Goal: Task Accomplishment & Management: Use online tool/utility

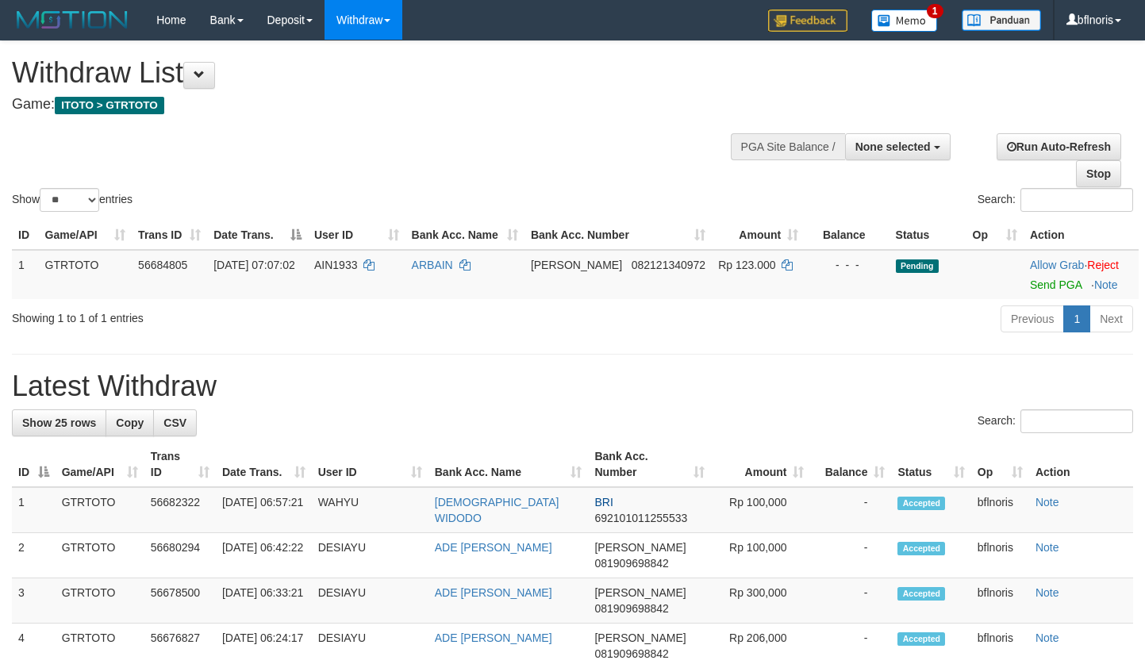
select select
select select "**"
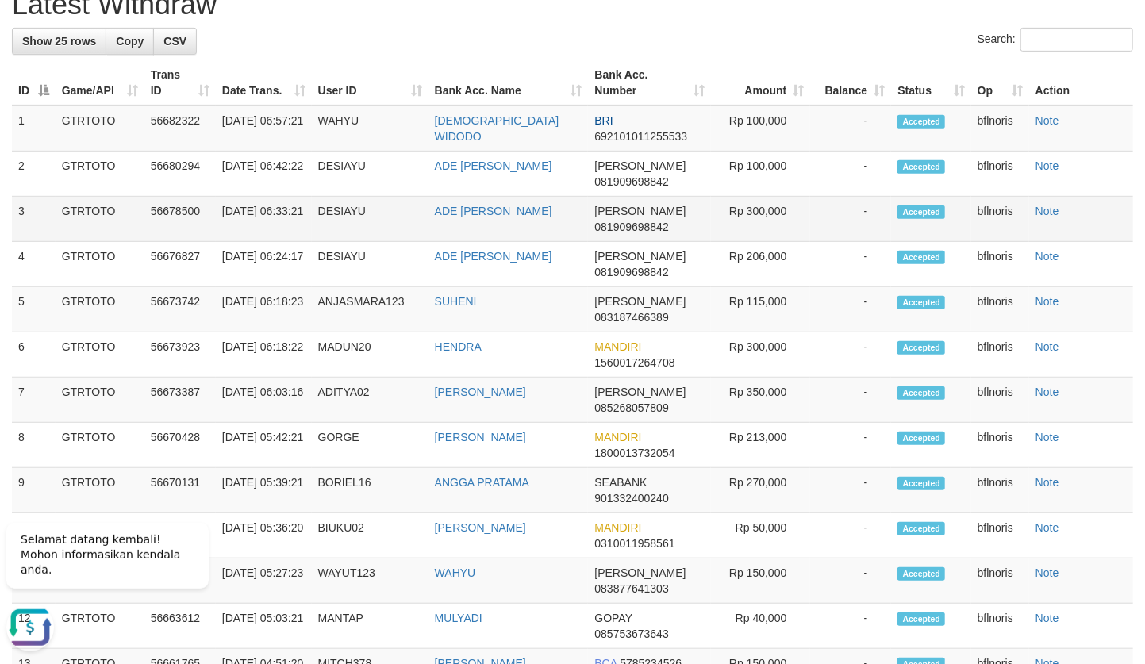
scroll to position [95, 0]
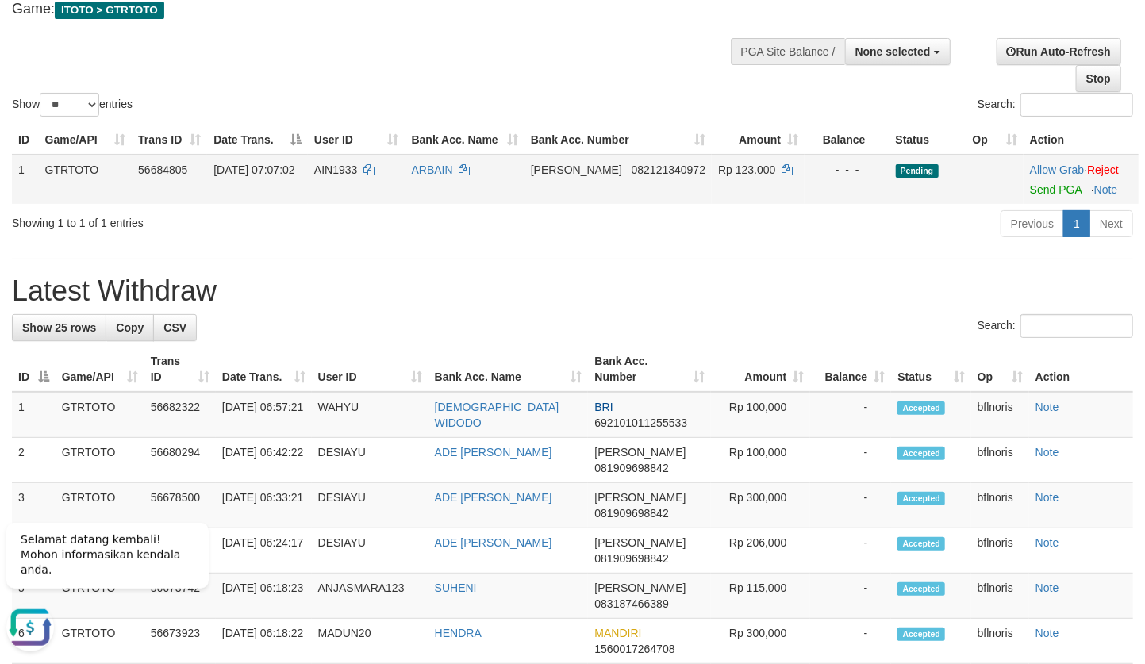
click at [555, 204] on td "DANA 082121340972" at bounding box center [617, 179] width 187 height 49
click at [1039, 196] on link "Send PGA" at bounding box center [1056, 189] width 52 height 13
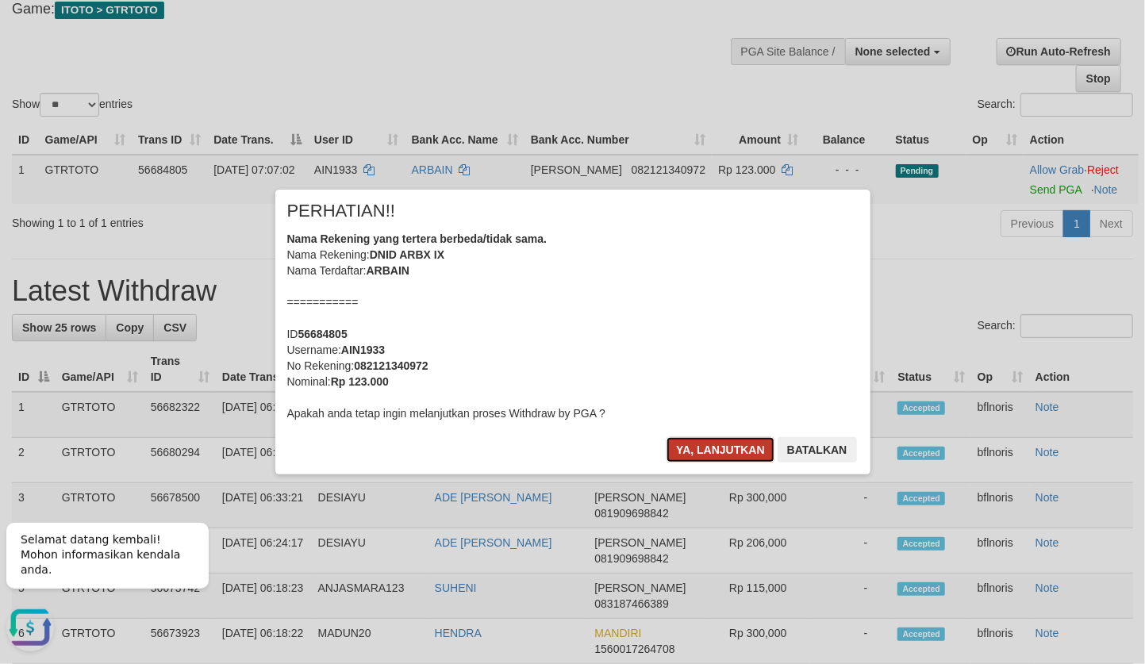
click at [679, 463] on button "Ya, lanjutkan" at bounding box center [720, 449] width 108 height 25
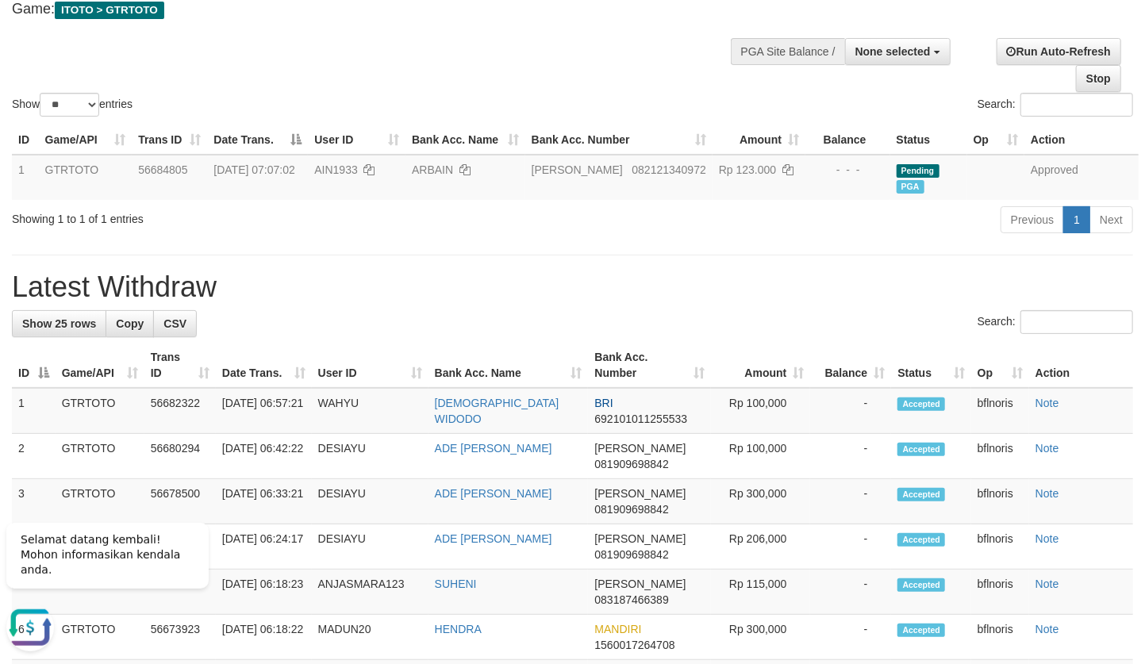
drag, startPoint x: 960, startPoint y: 333, endPoint x: 1058, endPoint y: 332, distance: 97.6
click at [417, 113] on div "Show ** ** ** *** entries Search:" at bounding box center [572, 33] width 1145 height 174
click at [869, 239] on div "Previous 1 Next" at bounding box center [811, 222] width 644 height 34
click at [611, 303] on h1 "Latest Withdraw" at bounding box center [572, 287] width 1121 height 32
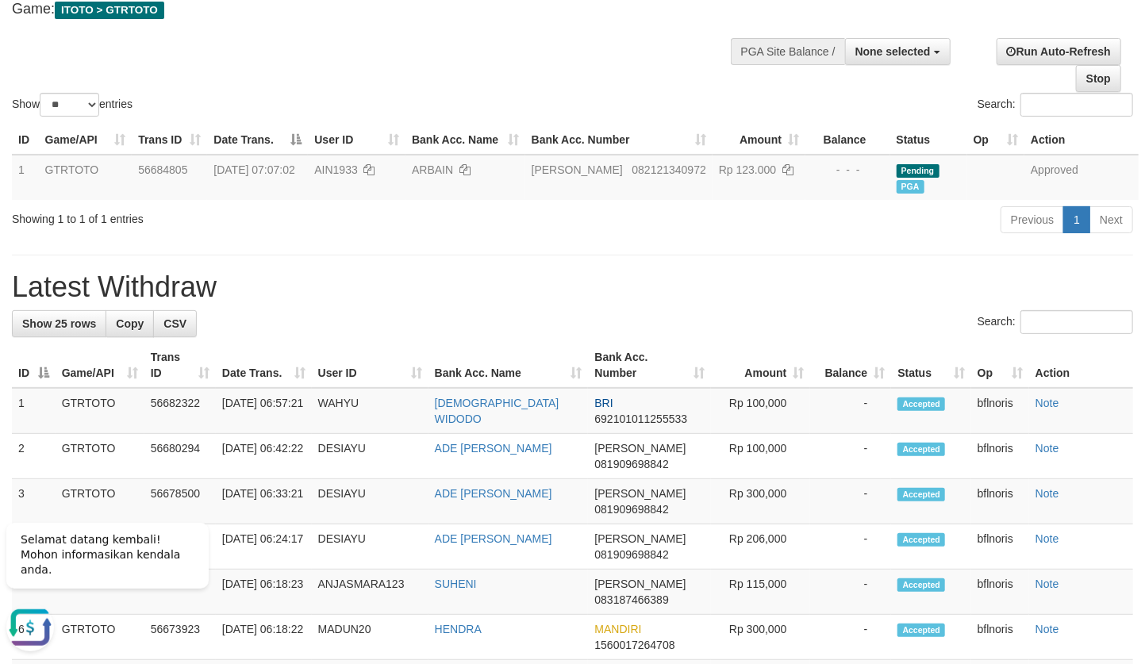
scroll to position [0, 0]
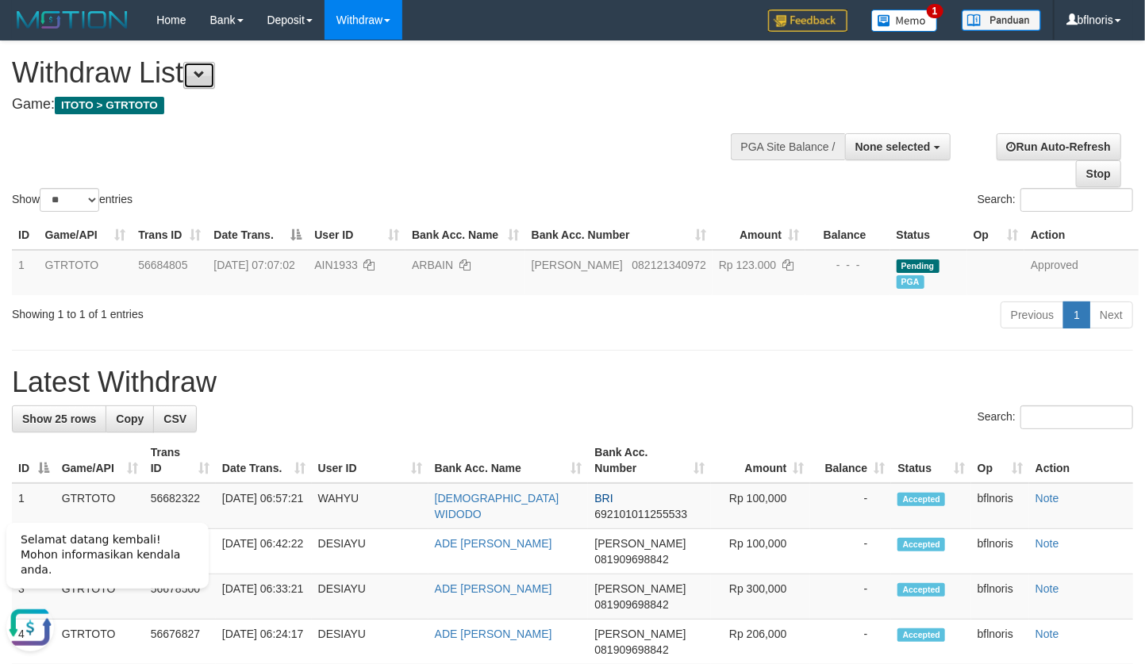
click at [209, 86] on button at bounding box center [199, 75] width 32 height 27
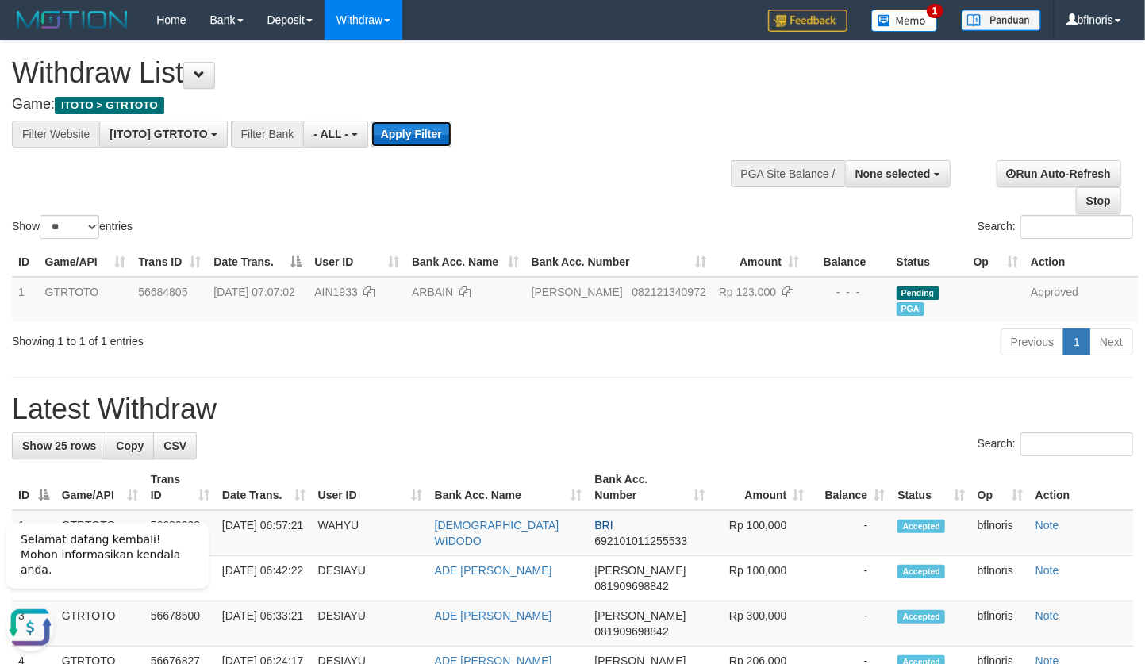
click at [451, 145] on button "Apply Filter" at bounding box center [411, 133] width 80 height 25
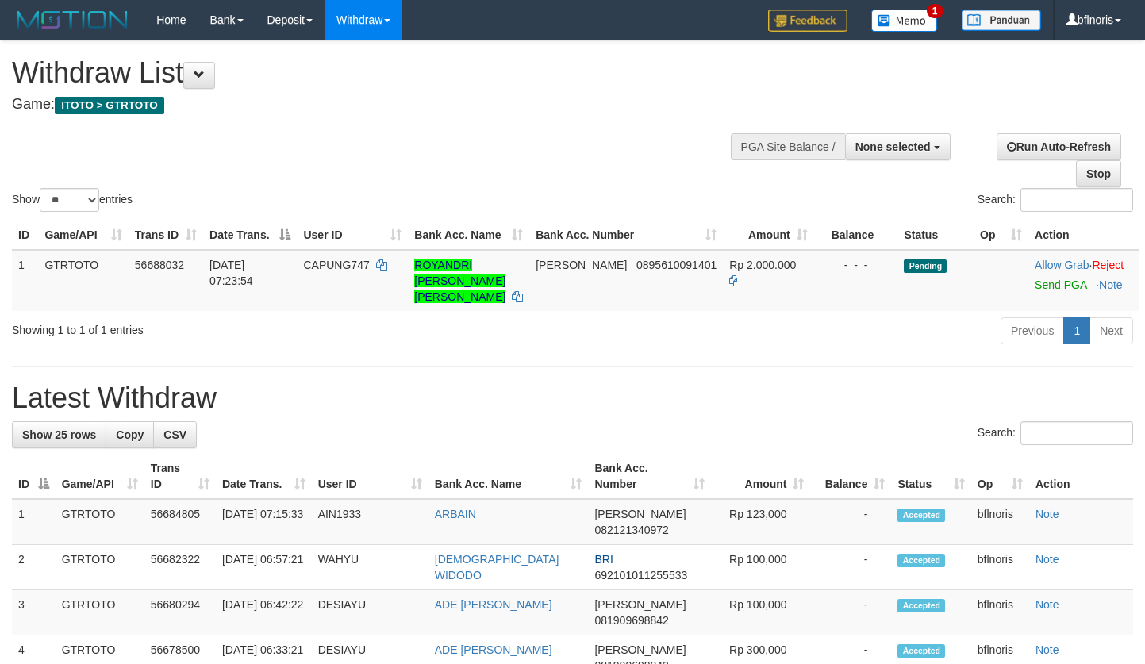
select select
select select "**"
click at [1045, 291] on link "Send PGA" at bounding box center [1061, 284] width 52 height 13
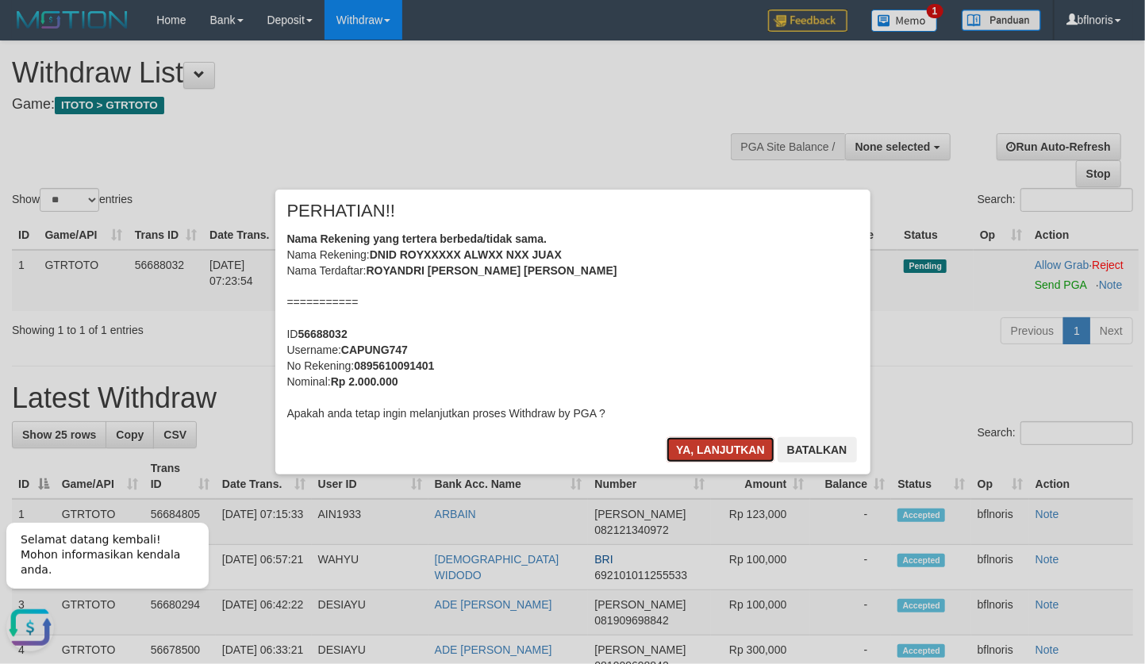
click at [685, 463] on button "Ya, lanjutkan" at bounding box center [720, 449] width 108 height 25
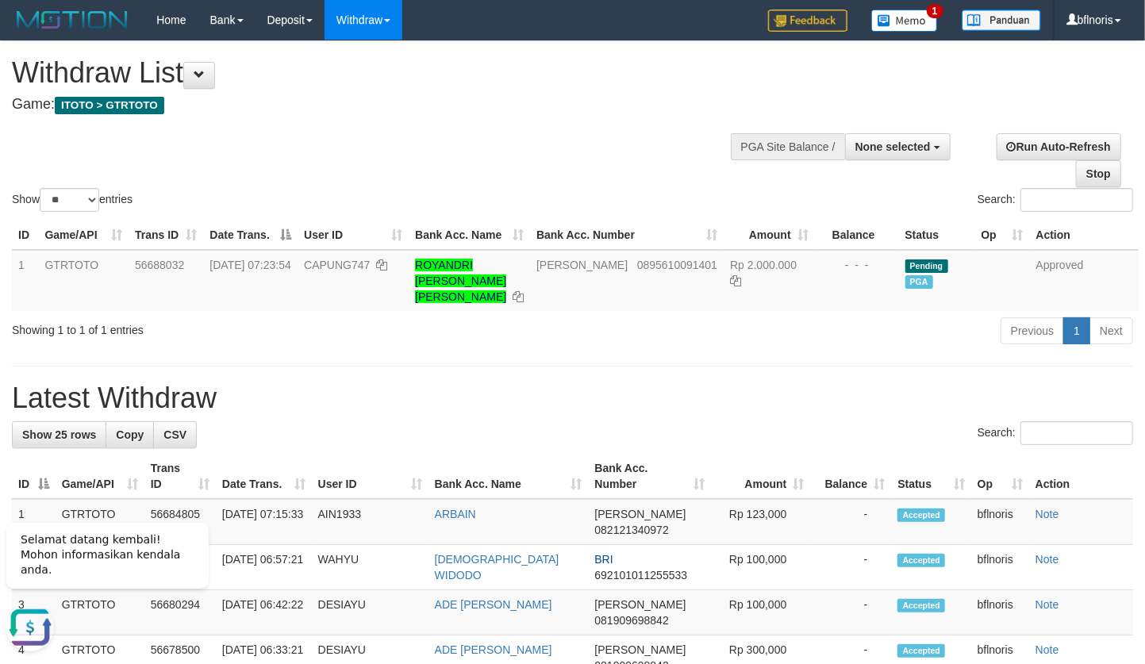
click at [202, 79] on span at bounding box center [199, 74] width 11 height 11
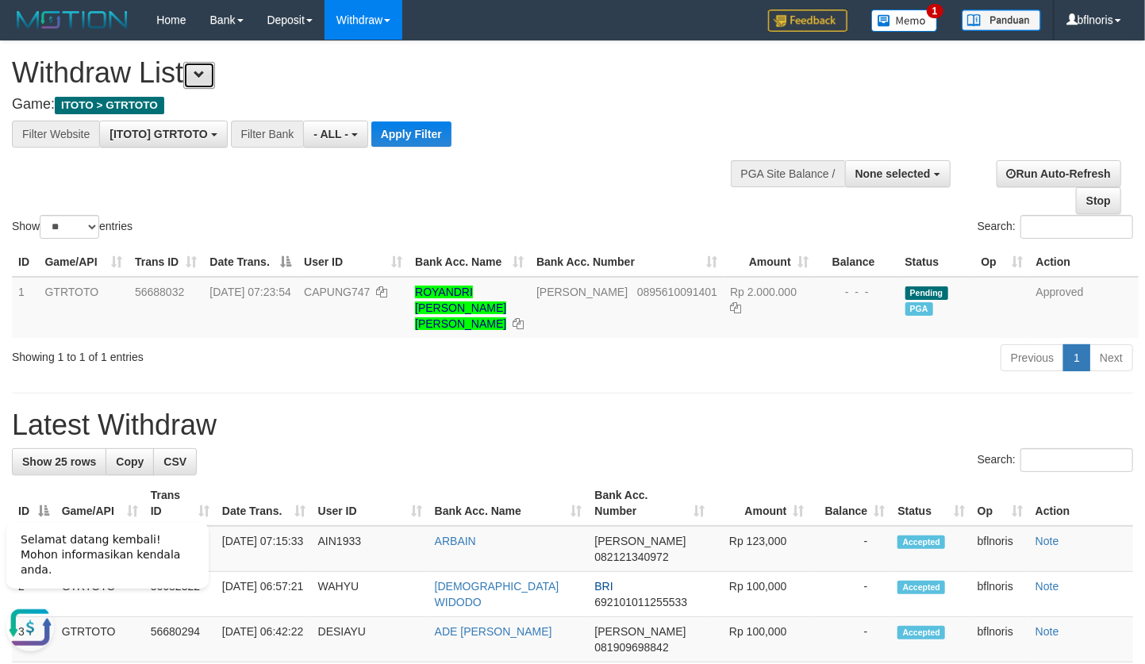
scroll to position [17, 0]
click at [451, 133] on button "Apply Filter" at bounding box center [411, 133] width 80 height 25
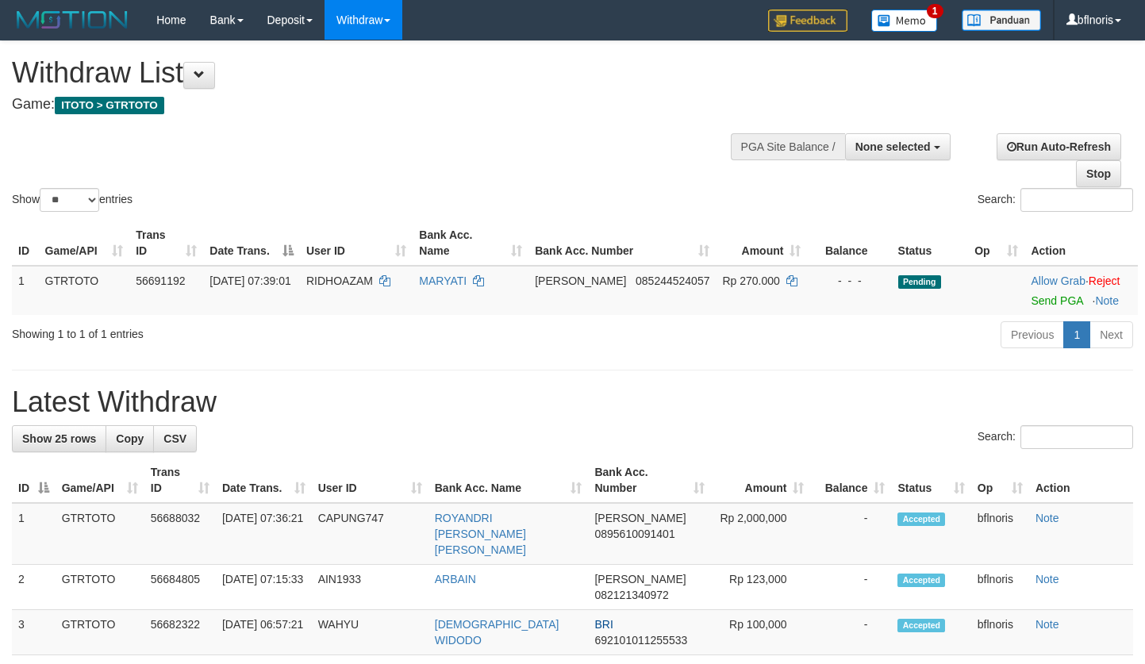
select select
select select "**"
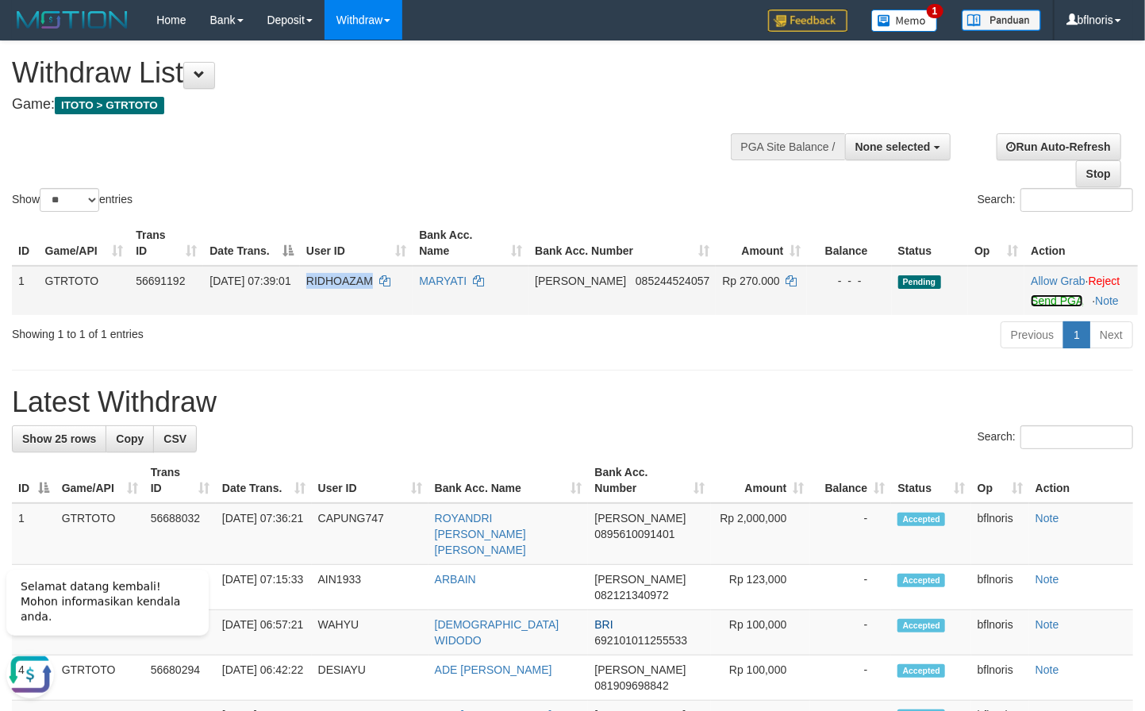
click at [1037, 307] on link "Send PGA" at bounding box center [1057, 300] width 52 height 13
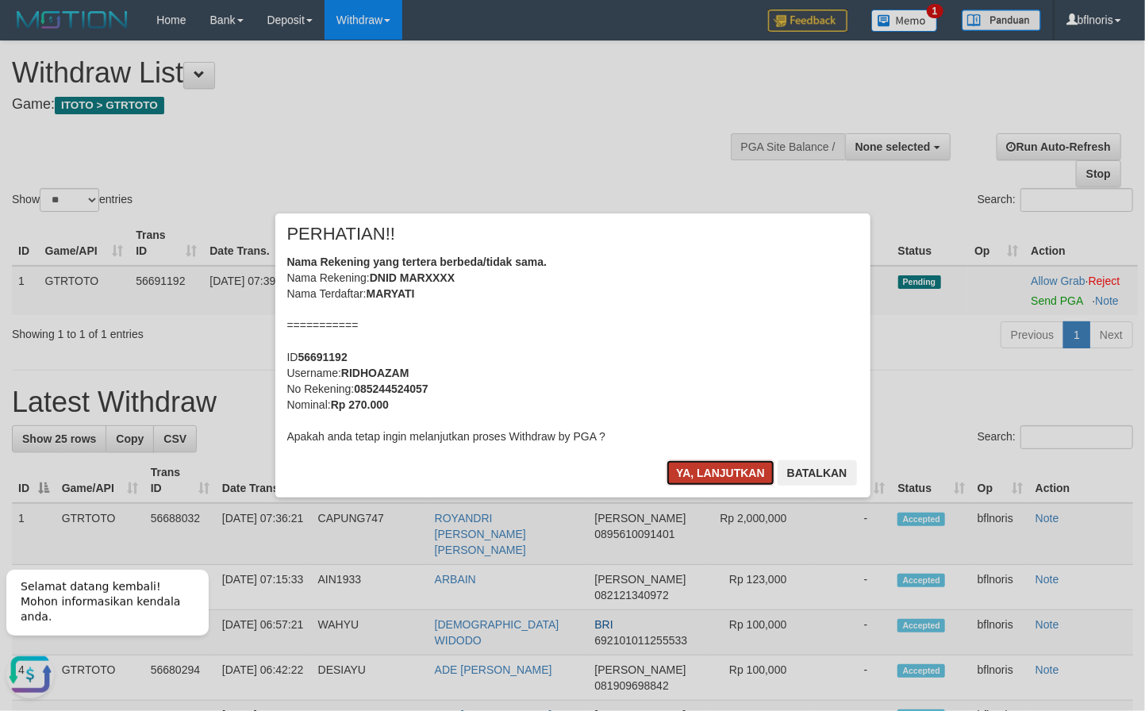
click at [680, 486] on button "Ya, lanjutkan" at bounding box center [720, 472] width 108 height 25
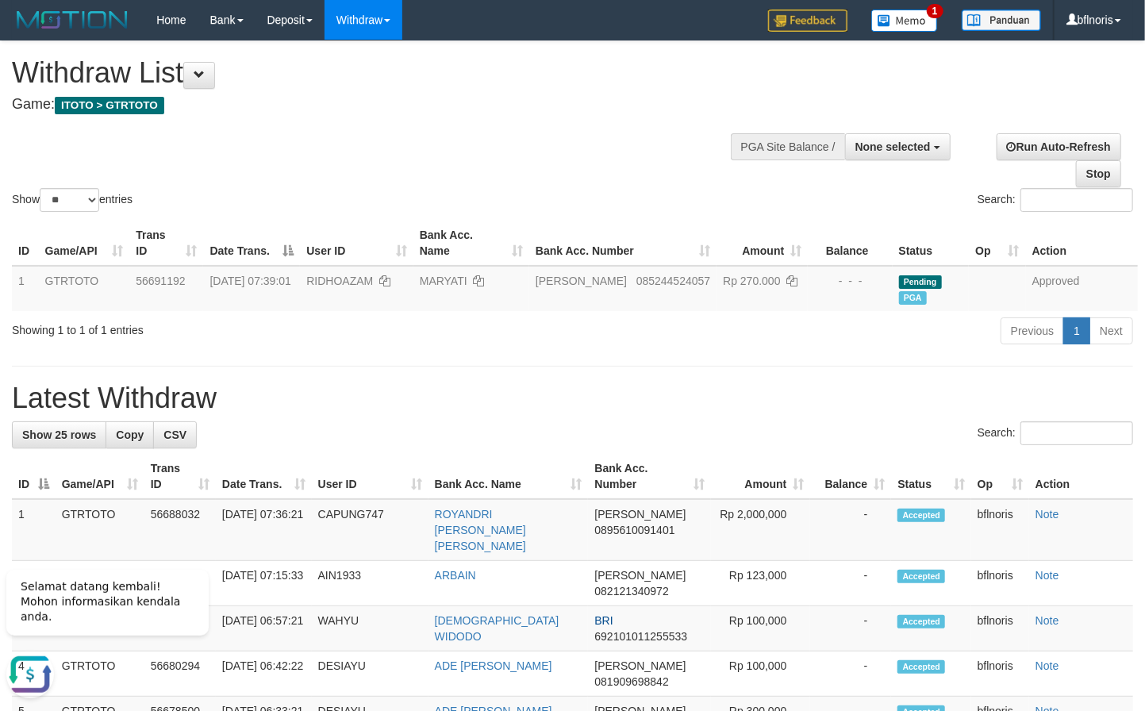
click at [754, 414] on h1 "Latest Withdraw" at bounding box center [572, 398] width 1121 height 32
drag, startPoint x: 213, startPoint y: 81, endPoint x: 248, endPoint y: 132, distance: 61.6
click at [205, 79] on span at bounding box center [199, 74] width 11 height 11
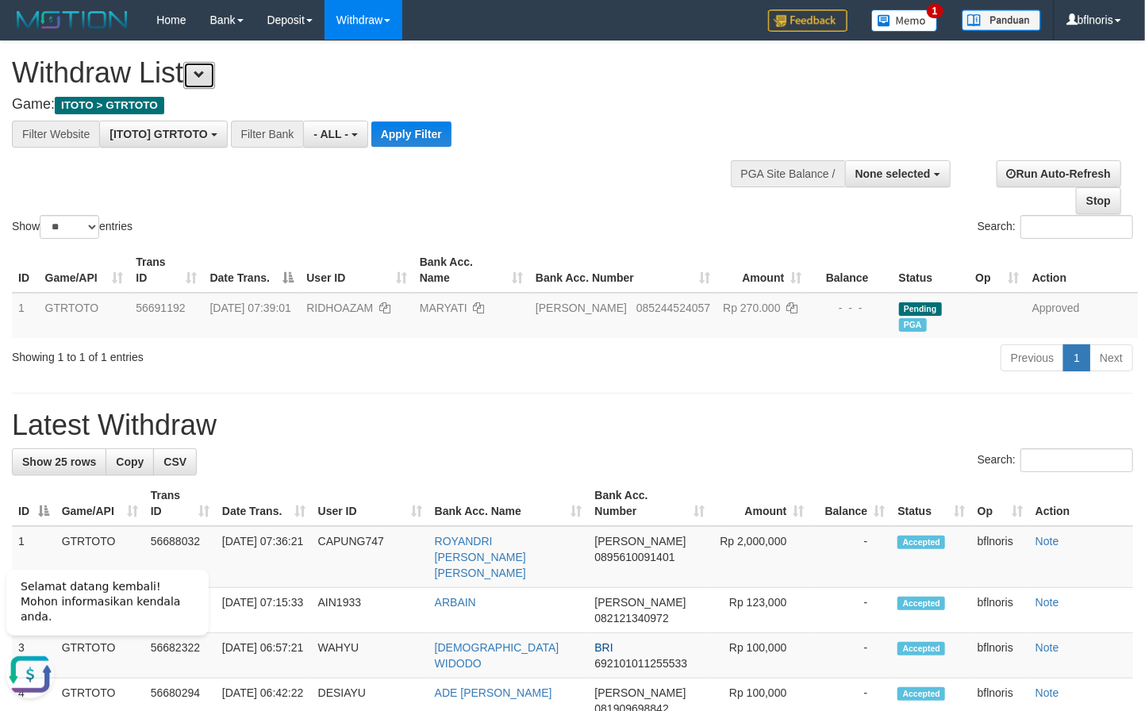
scroll to position [17, 0]
click at [451, 137] on button "Apply Filter" at bounding box center [411, 133] width 80 height 25
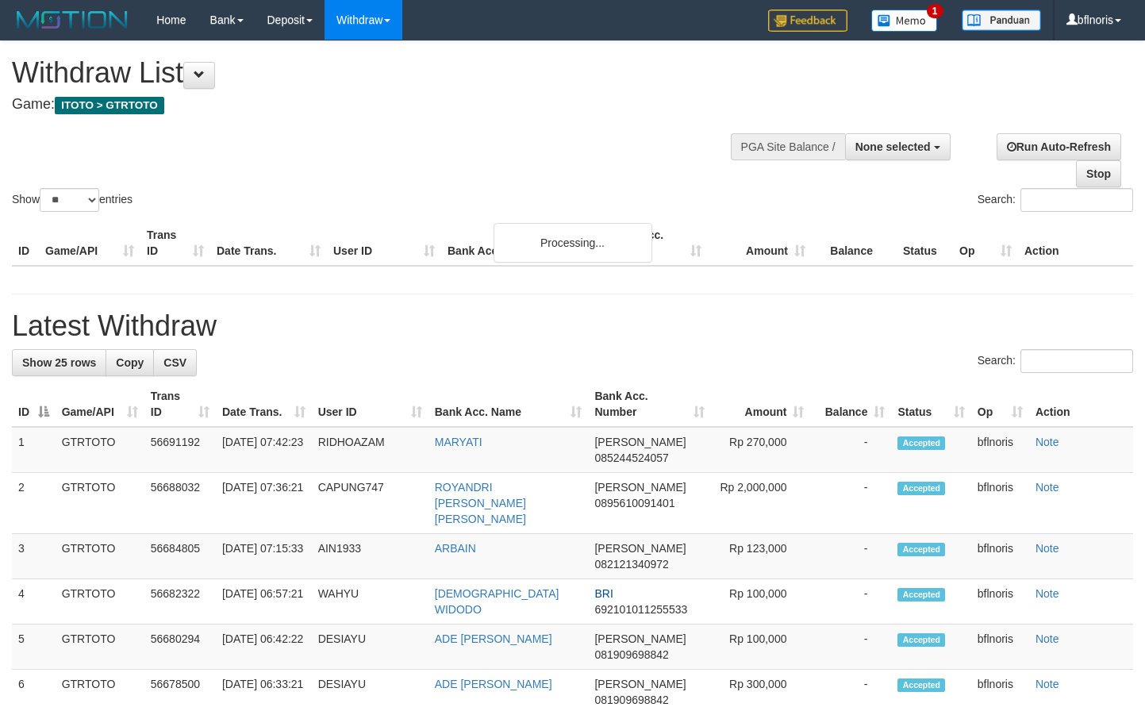
select select
select select "**"
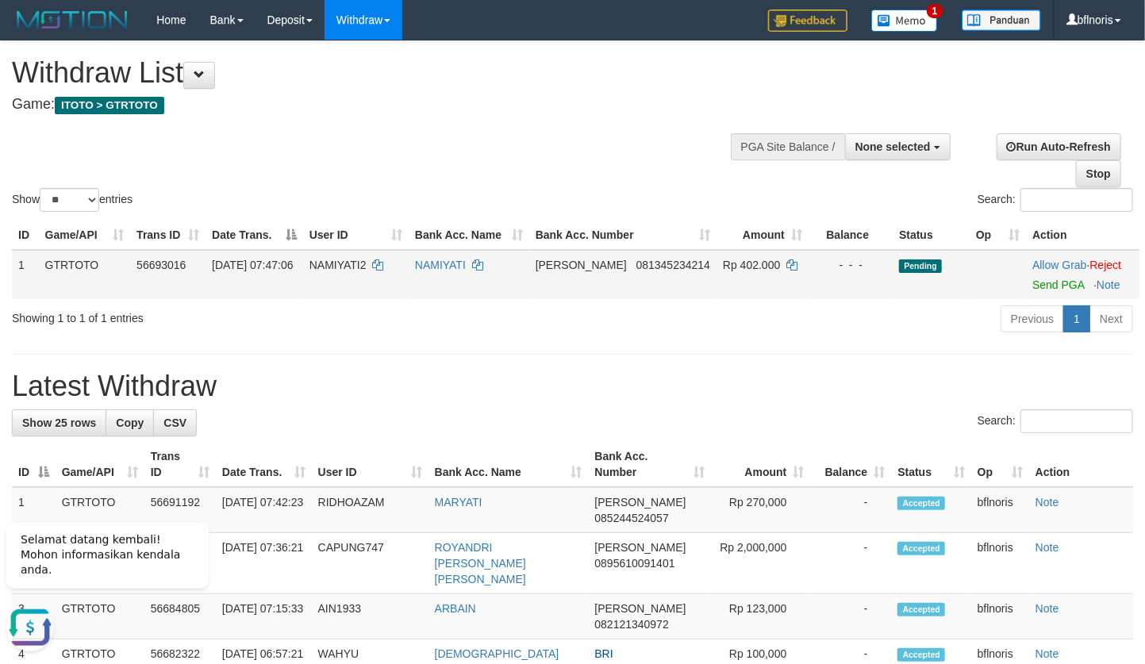
click at [1047, 299] on td "Allow Grab · Reject Send PGA · Note" at bounding box center [1082, 274] width 113 height 49
click at [1039, 291] on link "Send PGA" at bounding box center [1058, 284] width 52 height 13
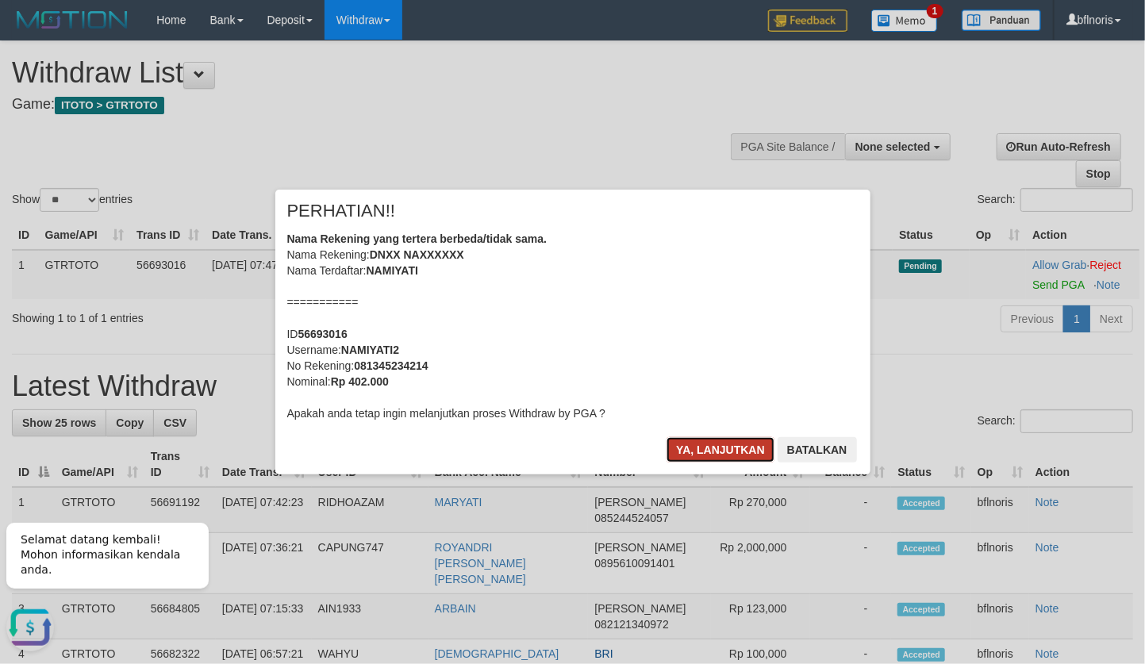
click at [666, 463] on button "Ya, lanjutkan" at bounding box center [720, 449] width 108 height 25
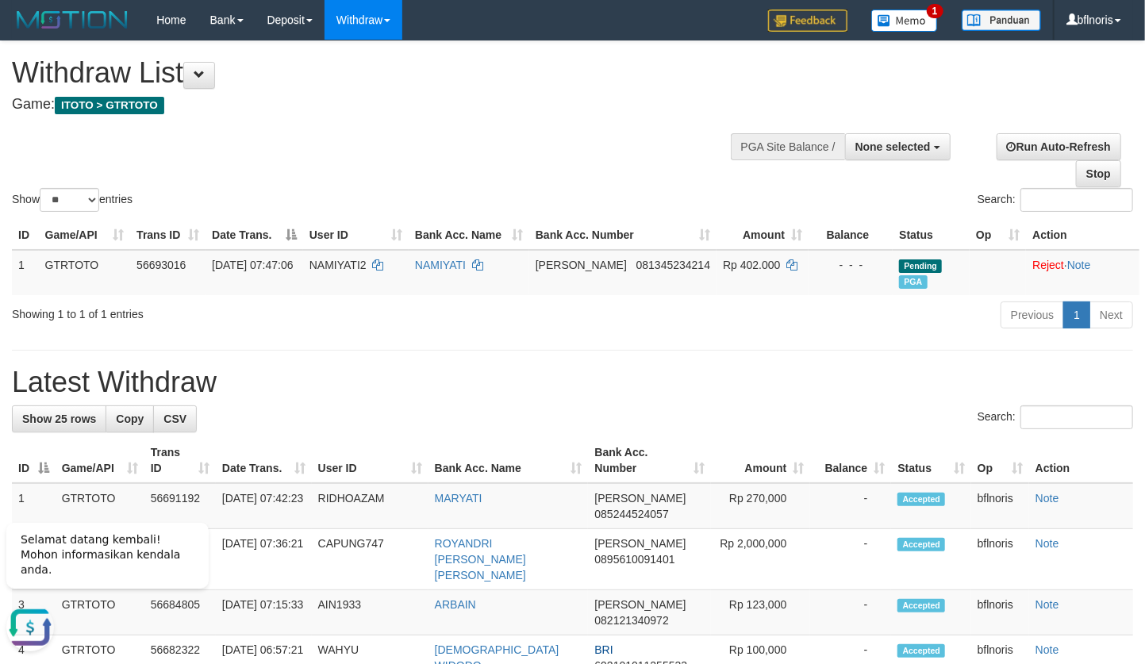
click at [881, 152] on span "None selected" at bounding box center [892, 146] width 75 height 13
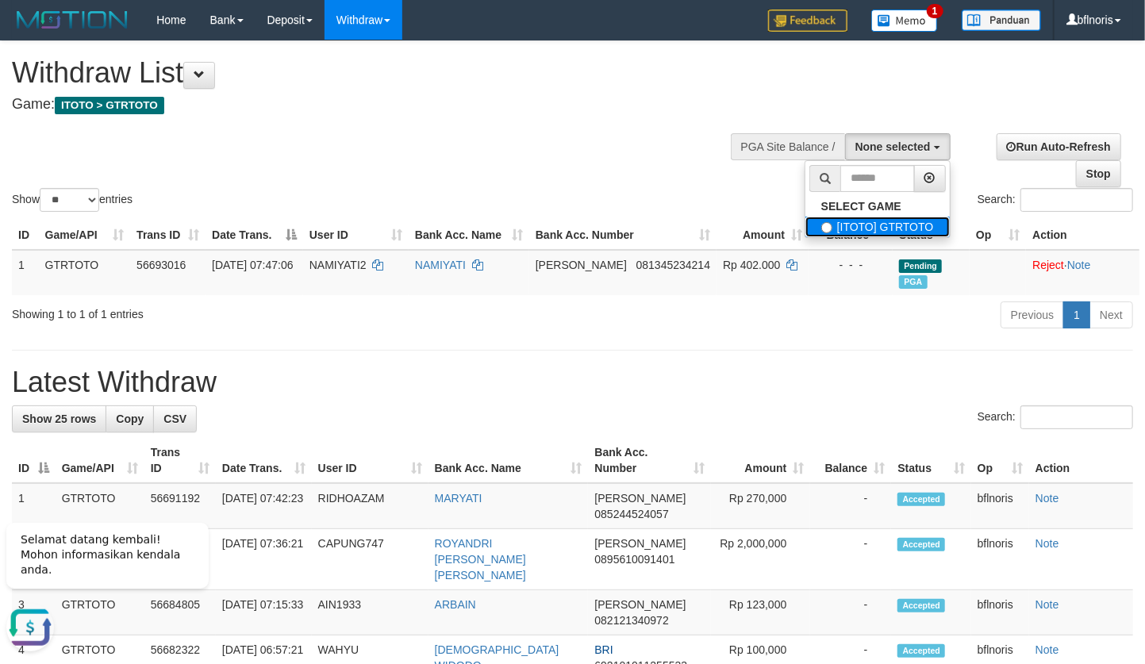
click at [872, 237] on label "[ITOTO] GTRTOTO" at bounding box center [877, 227] width 144 height 21
select select "***"
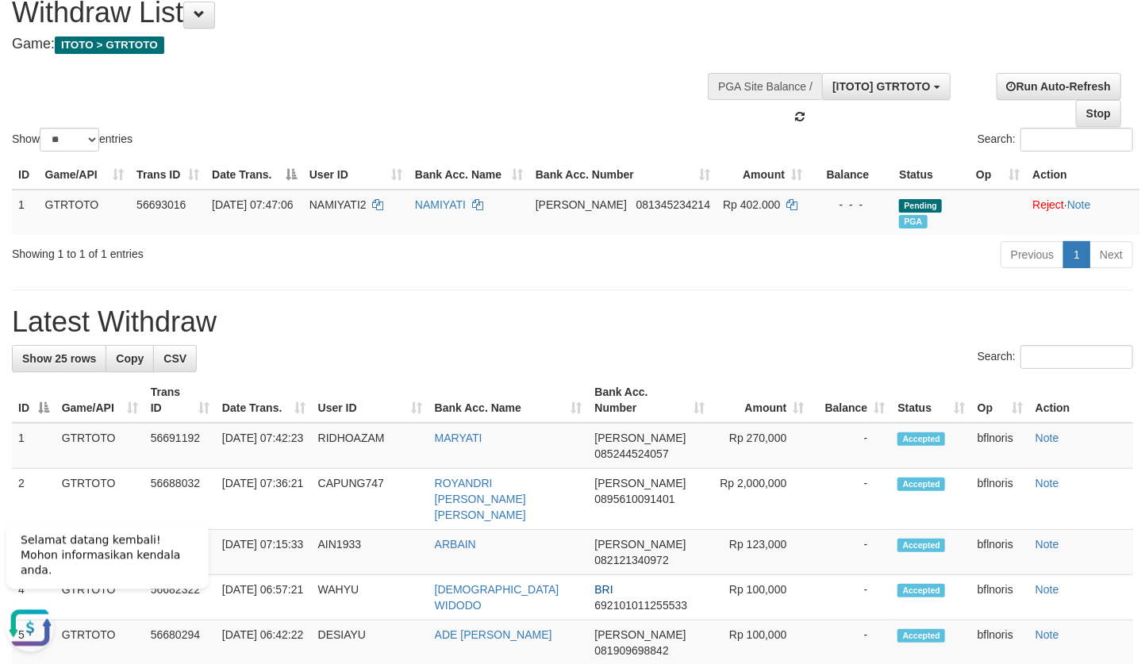
scroll to position [95, 0]
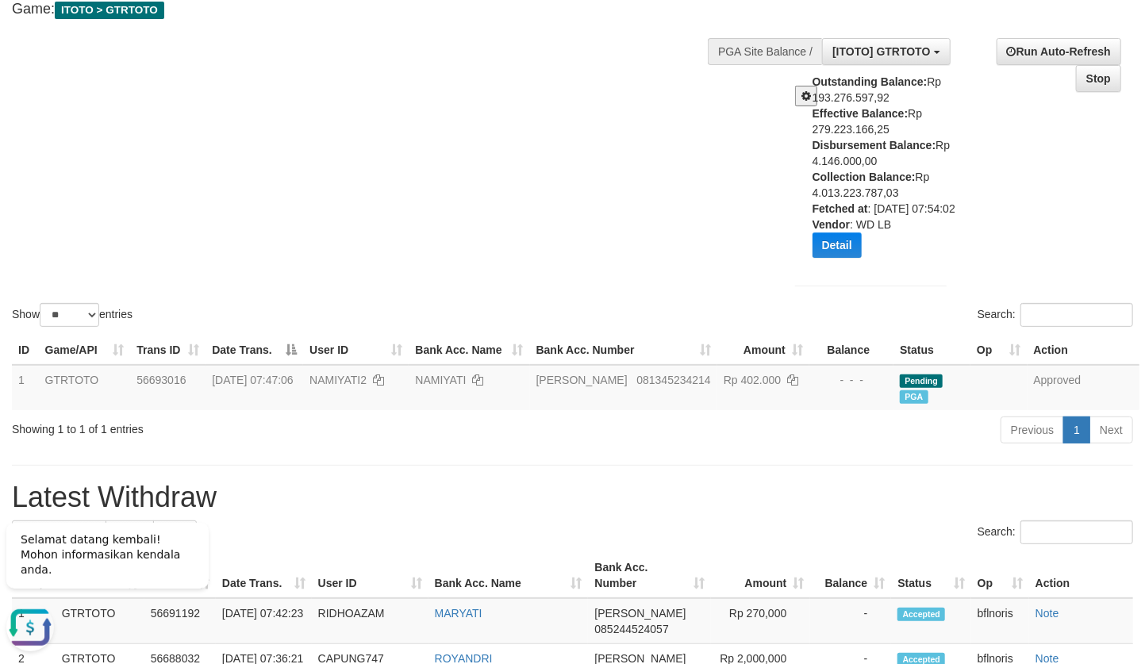
click at [719, 209] on div "Show ** ** ** *** entries Search:" at bounding box center [572, 138] width 1145 height 384
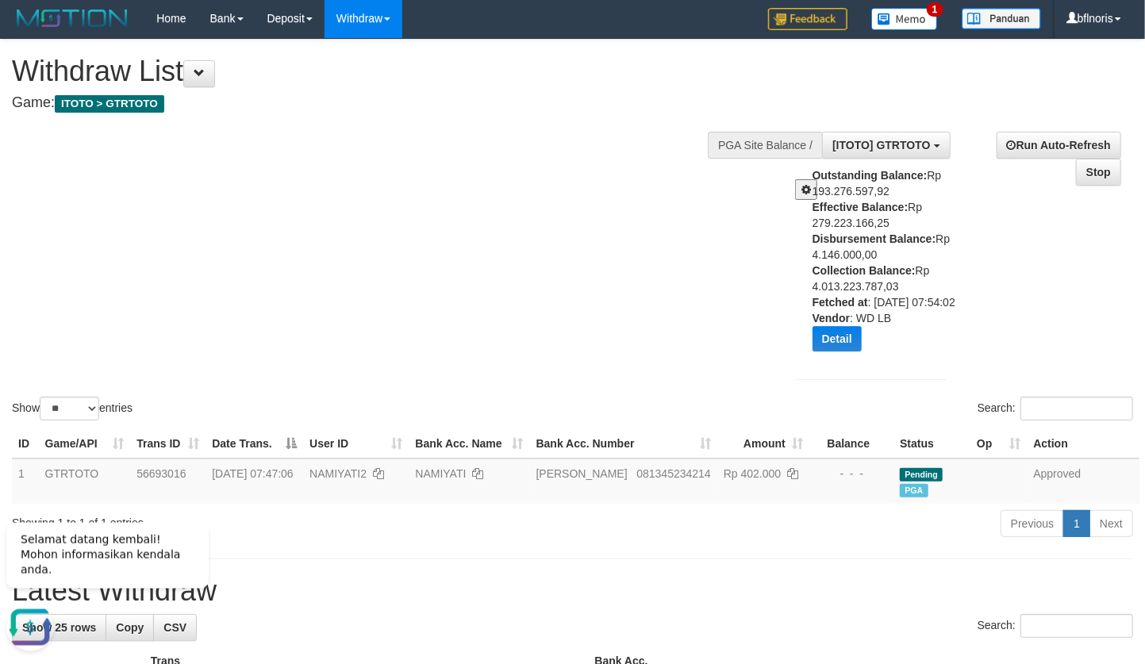
scroll to position [0, 0]
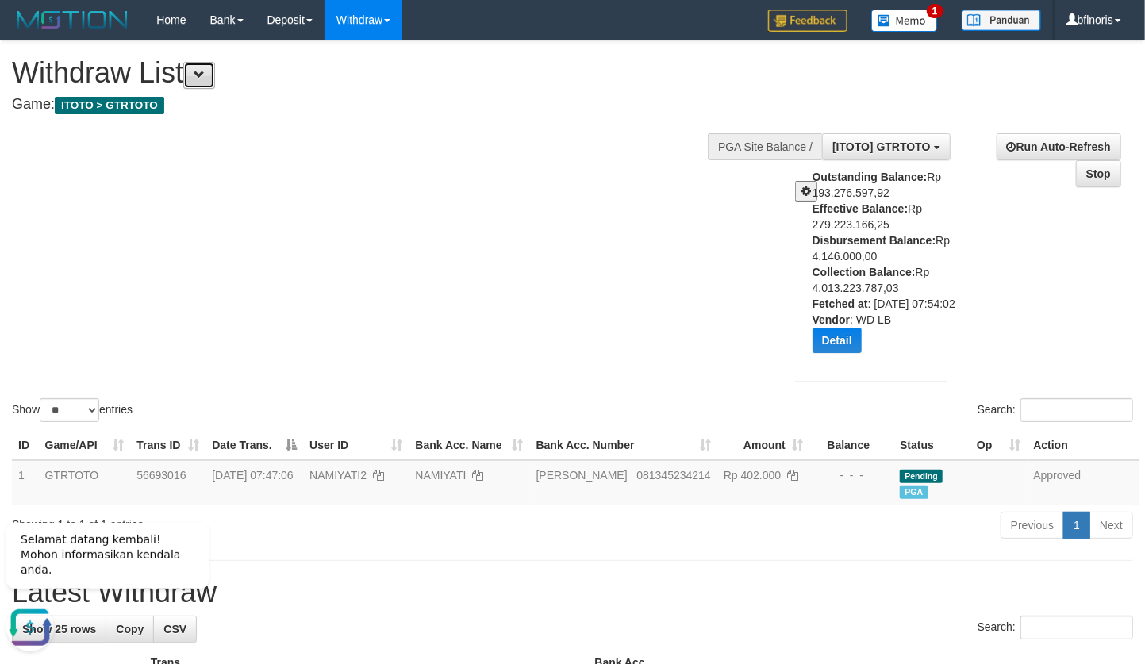
click at [205, 71] on span at bounding box center [199, 74] width 11 height 11
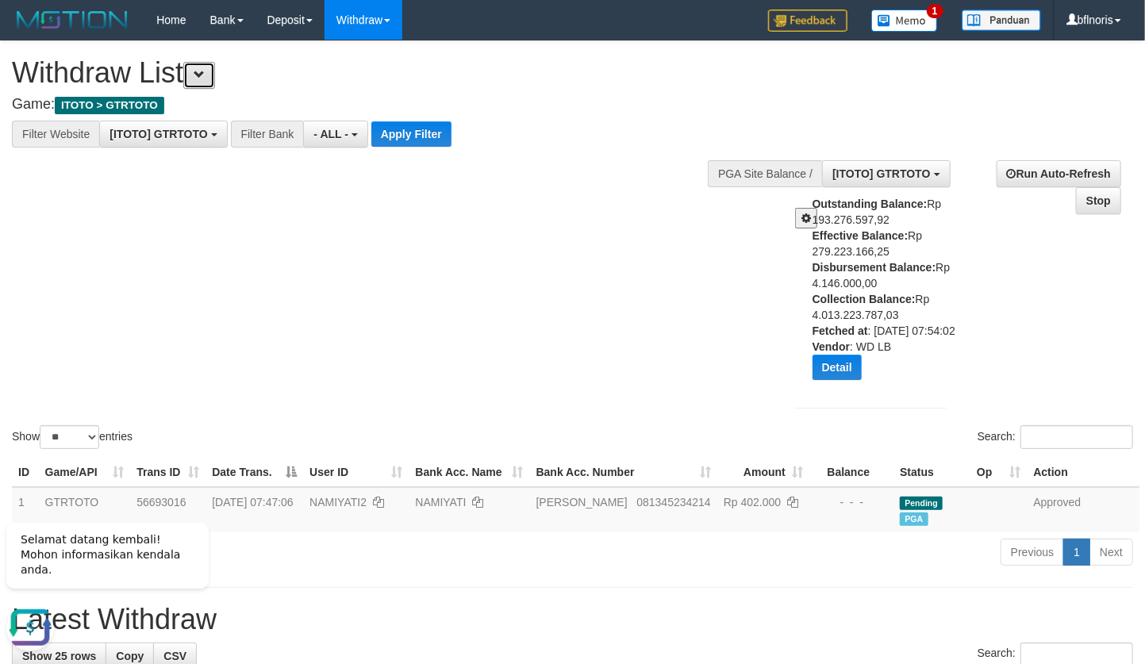
scroll to position [17, 0]
drag, startPoint x: 481, startPoint y: 145, endPoint x: 483, endPoint y: 198, distance: 52.4
click at [451, 145] on button "Apply Filter" at bounding box center [411, 133] width 80 height 25
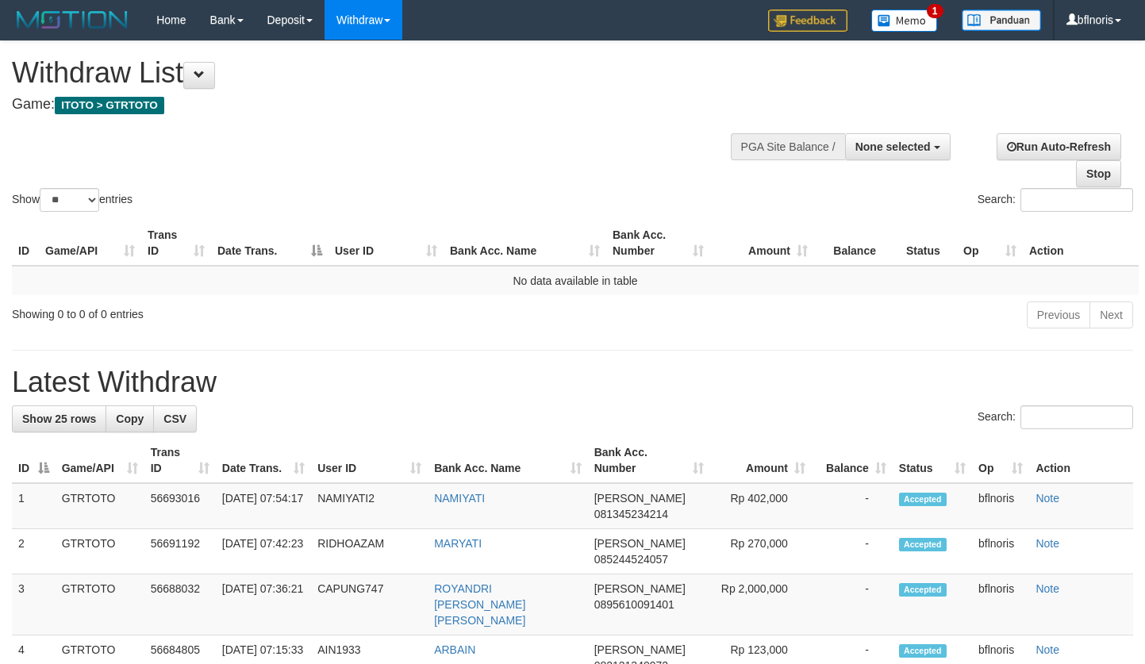
select select
select select "**"
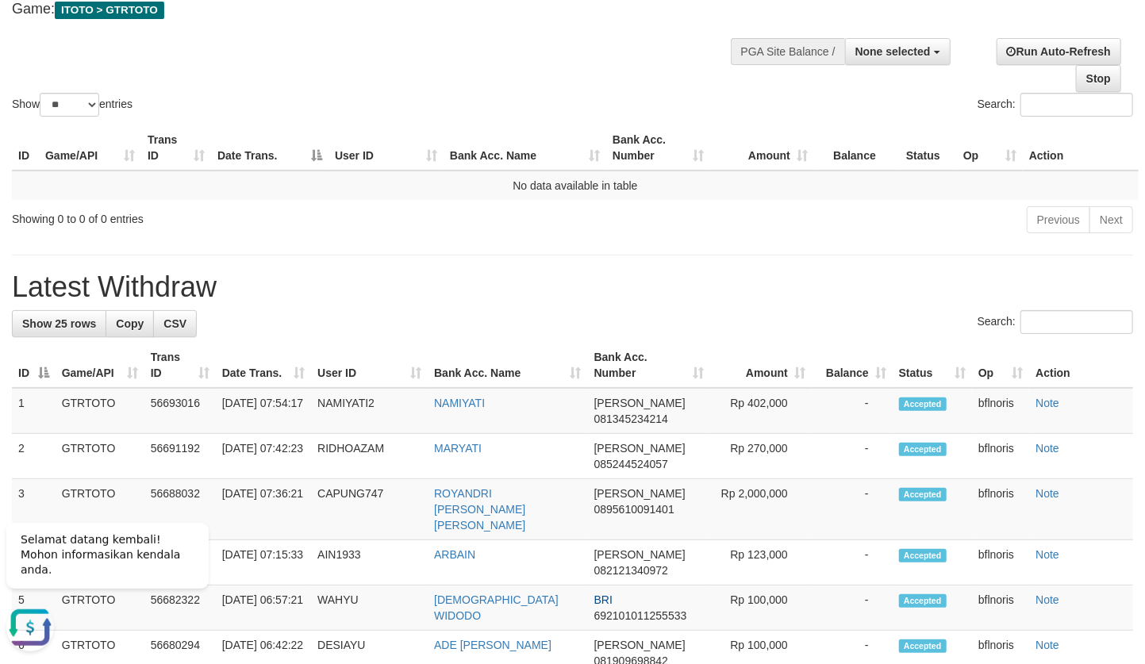
click at [860, 239] on div "Previous Next" at bounding box center [811, 222] width 644 height 34
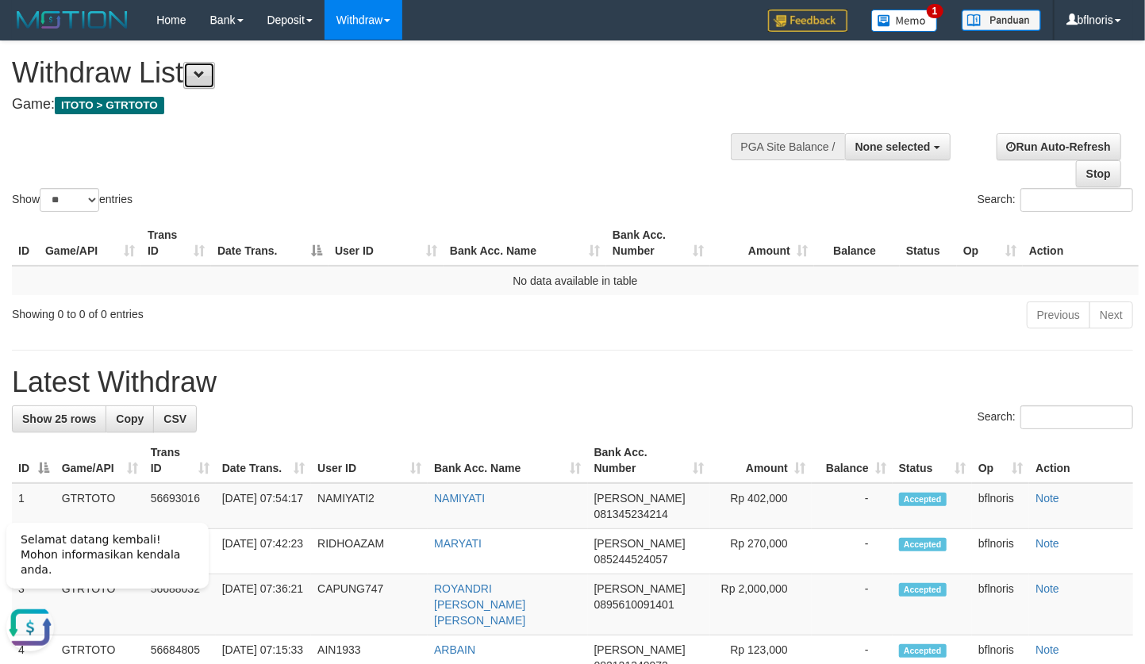
click at [215, 69] on button at bounding box center [199, 75] width 32 height 27
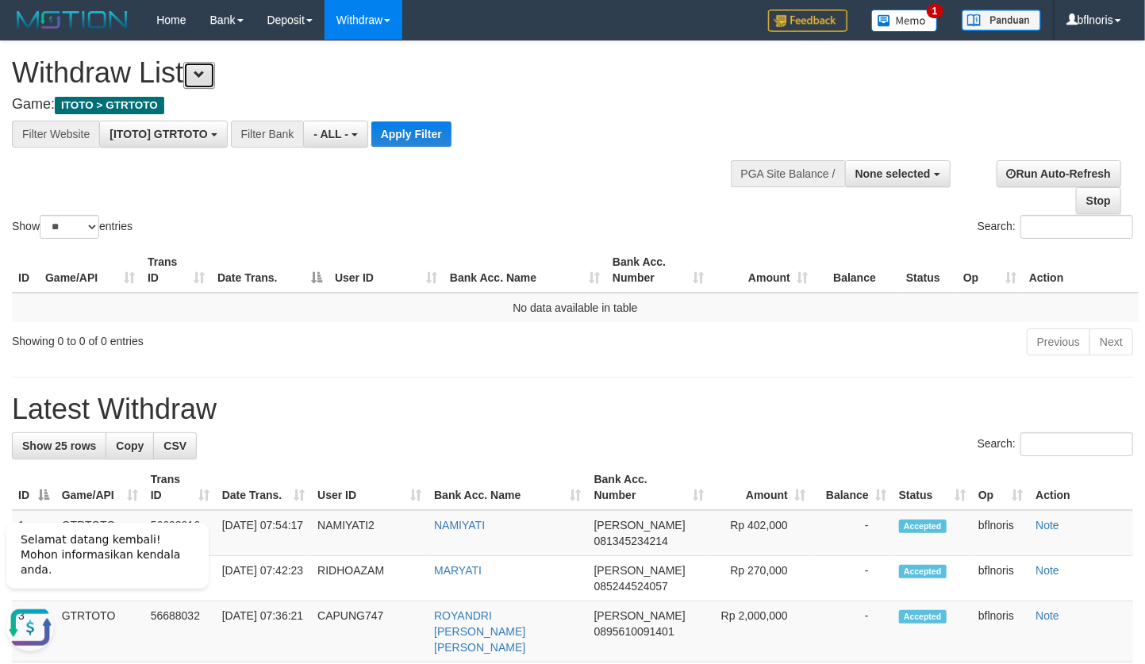
scroll to position [17, 0]
click at [451, 137] on button "Apply Filter" at bounding box center [411, 133] width 80 height 25
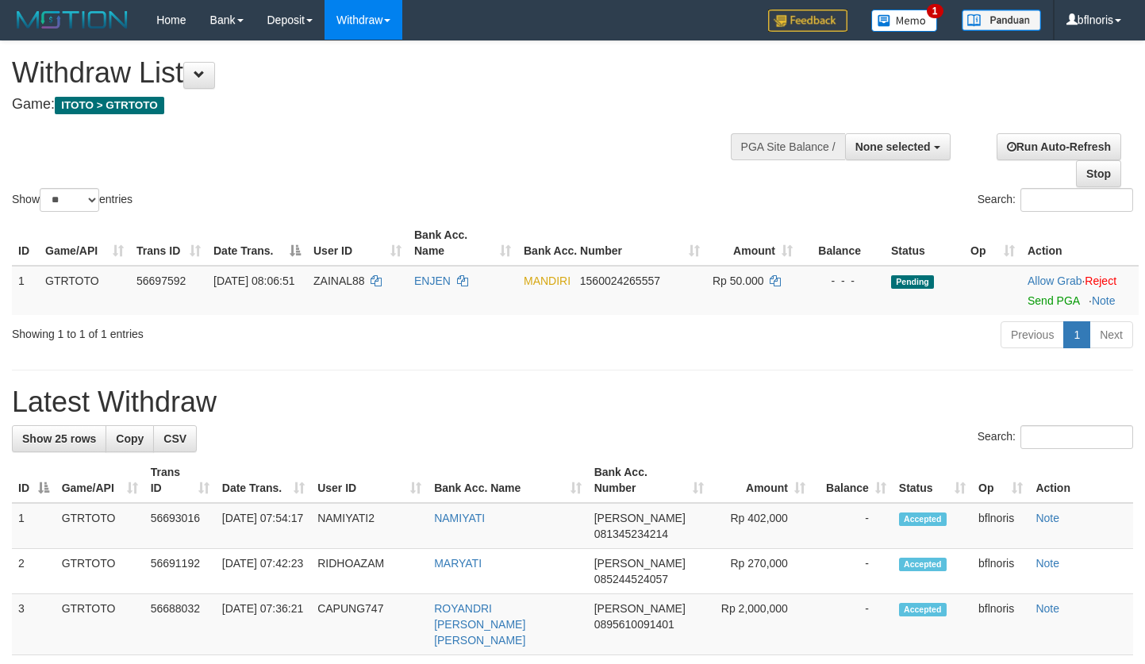
select select
select select "**"
click at [1037, 315] on td "Allow Grab · Reject Send PGA · Note" at bounding box center [1079, 290] width 117 height 49
click at [1037, 307] on link "Send PGA" at bounding box center [1053, 300] width 52 height 13
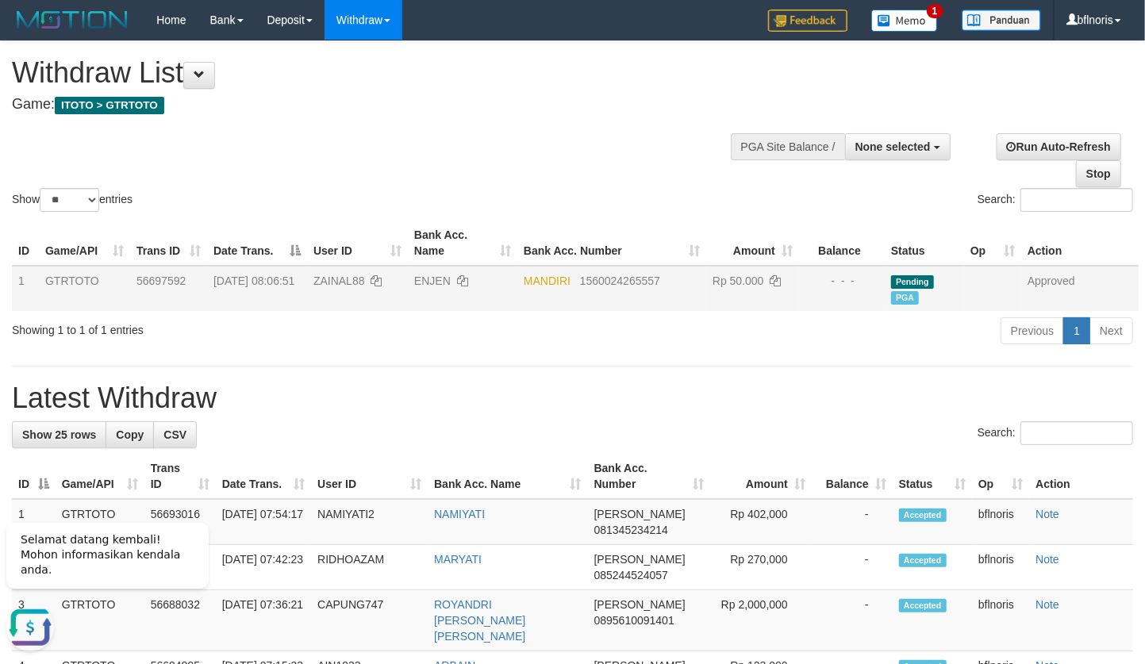
click at [788, 350] on div "Previous 1 Next" at bounding box center [811, 333] width 644 height 34
click at [205, 79] on span at bounding box center [199, 74] width 11 height 11
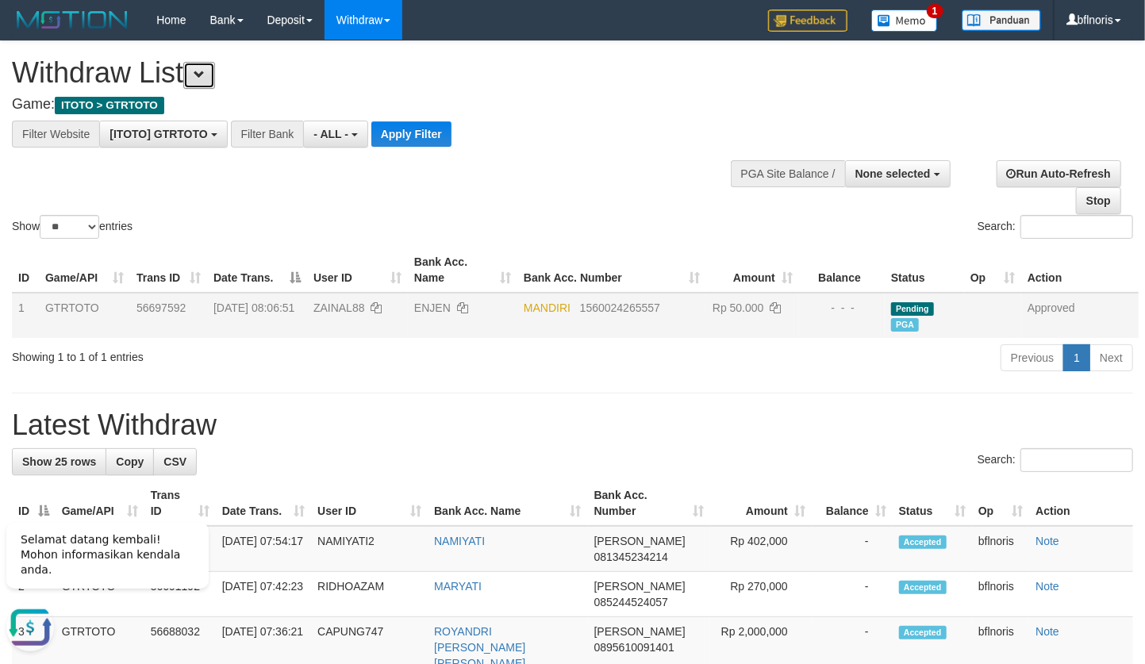
scroll to position [17, 0]
click at [451, 141] on button "Apply Filter" at bounding box center [411, 133] width 80 height 25
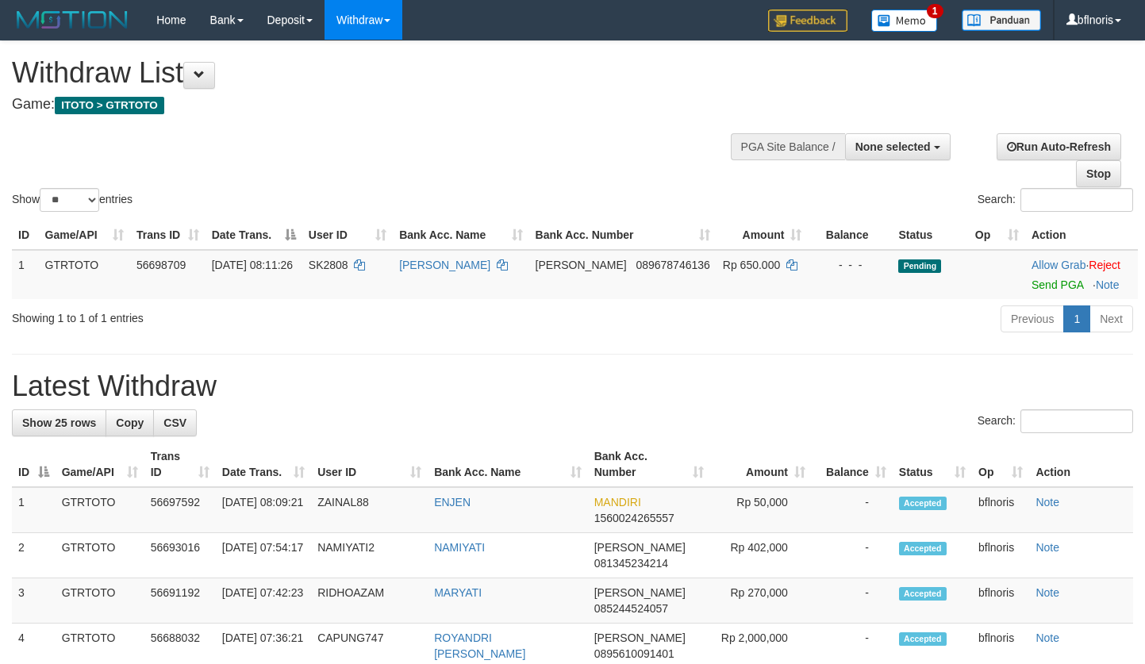
select select
select select "**"
click at [1039, 291] on link "Send PGA" at bounding box center [1057, 284] width 52 height 13
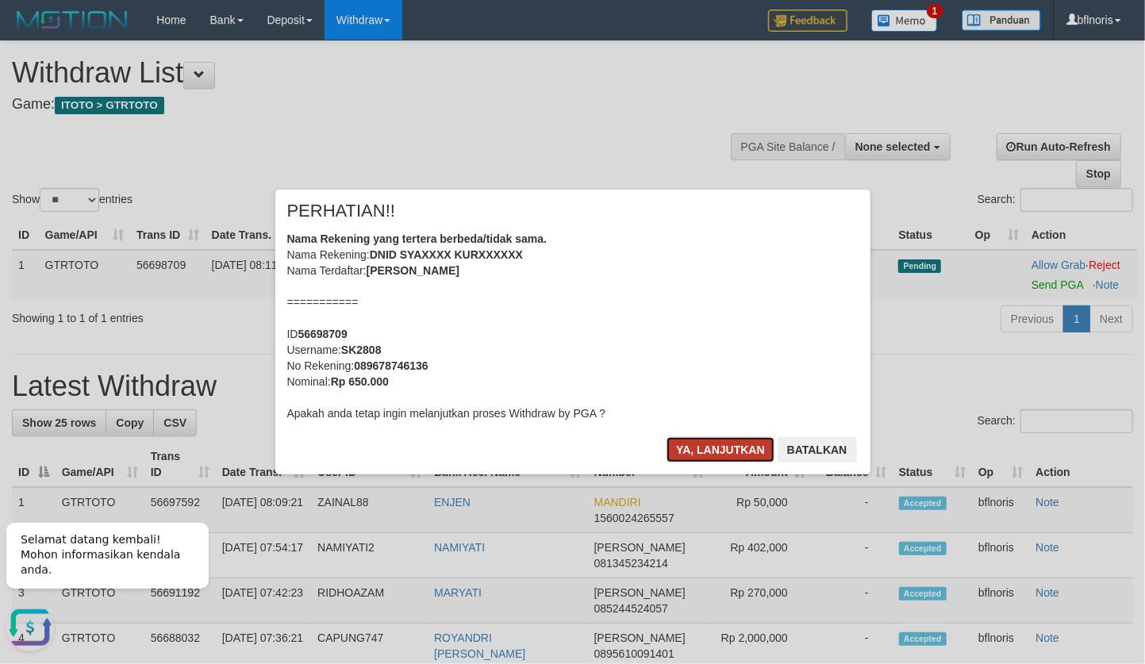
click at [693, 463] on button "Ya, lanjutkan" at bounding box center [720, 449] width 108 height 25
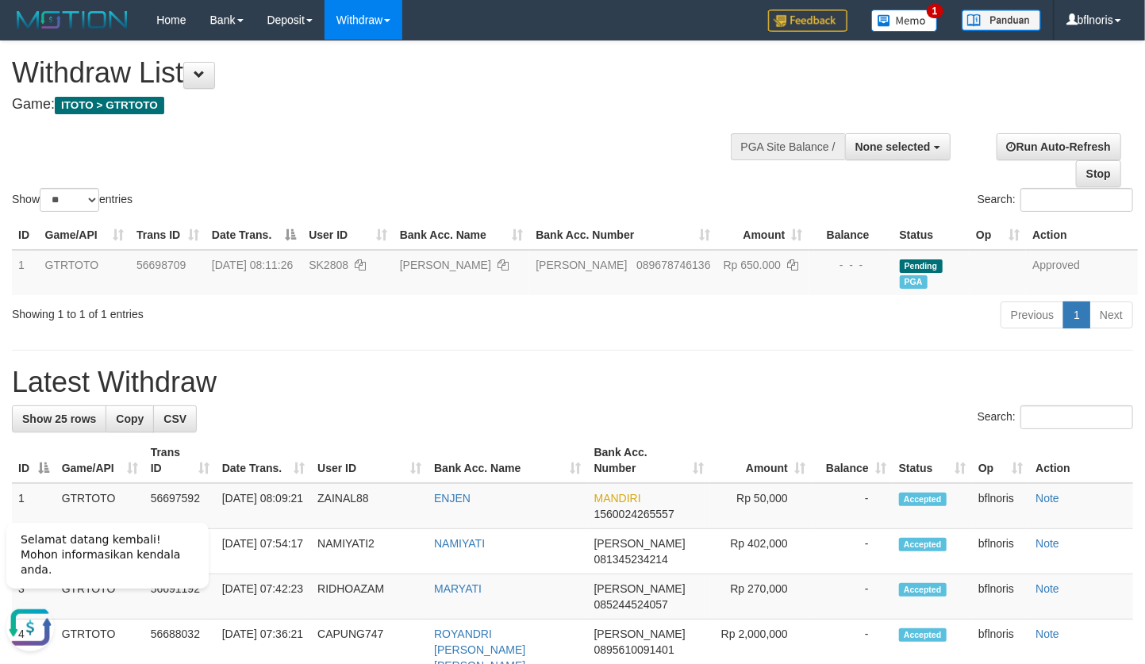
click at [204, 65] on button at bounding box center [199, 75] width 32 height 27
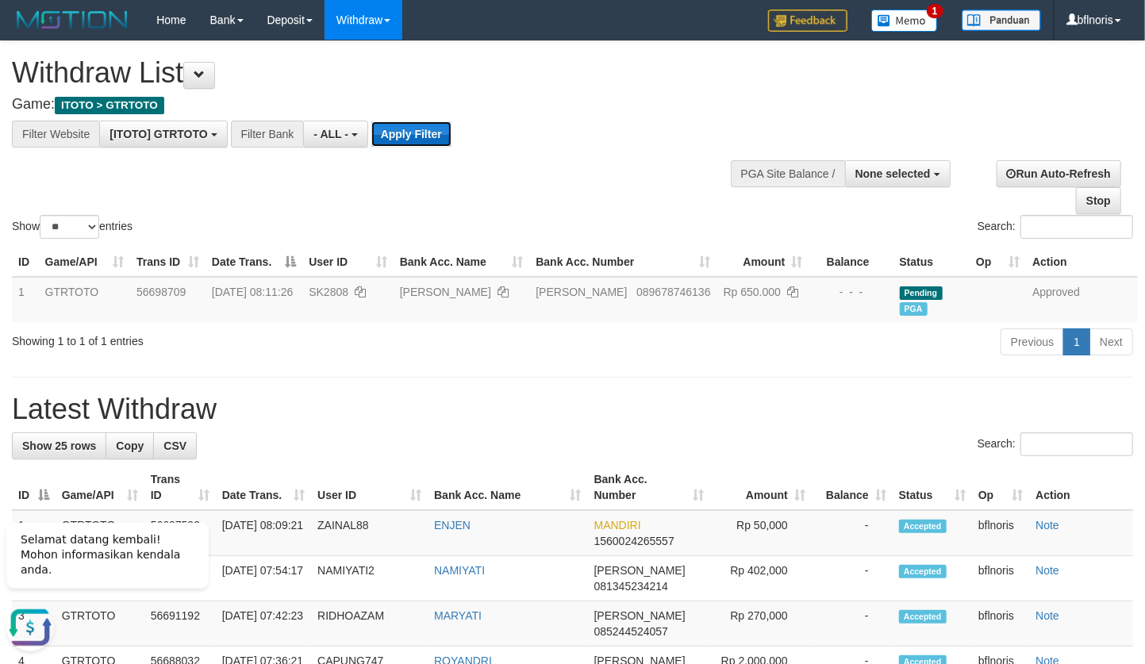
click at [451, 147] on button "Apply Filter" at bounding box center [411, 133] width 80 height 25
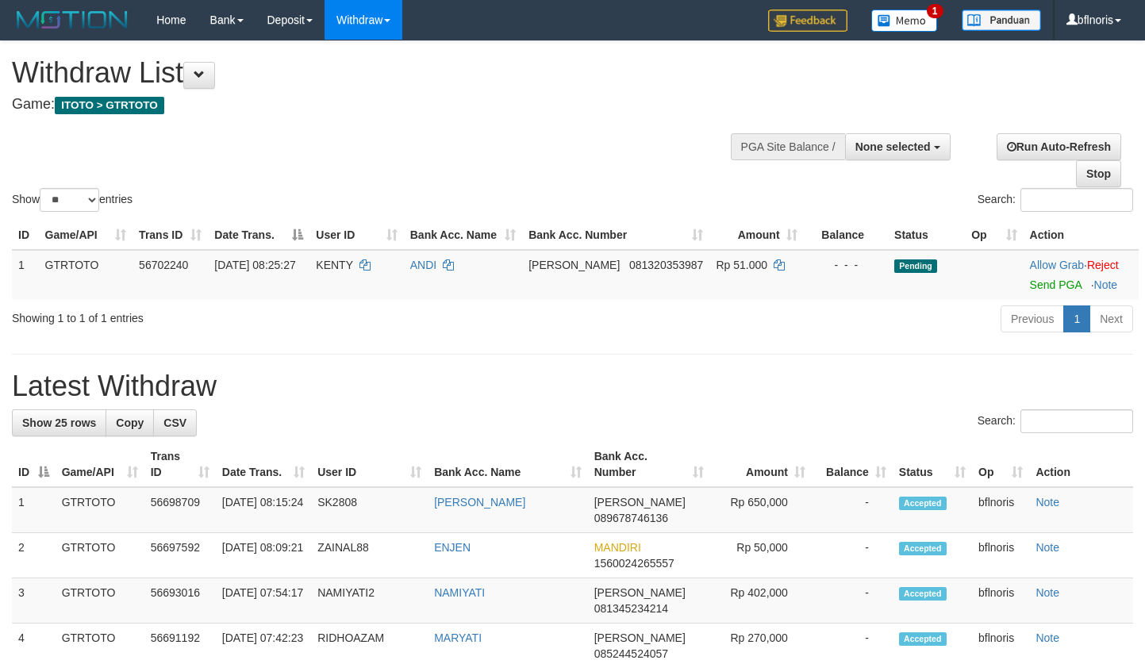
select select
select select "**"
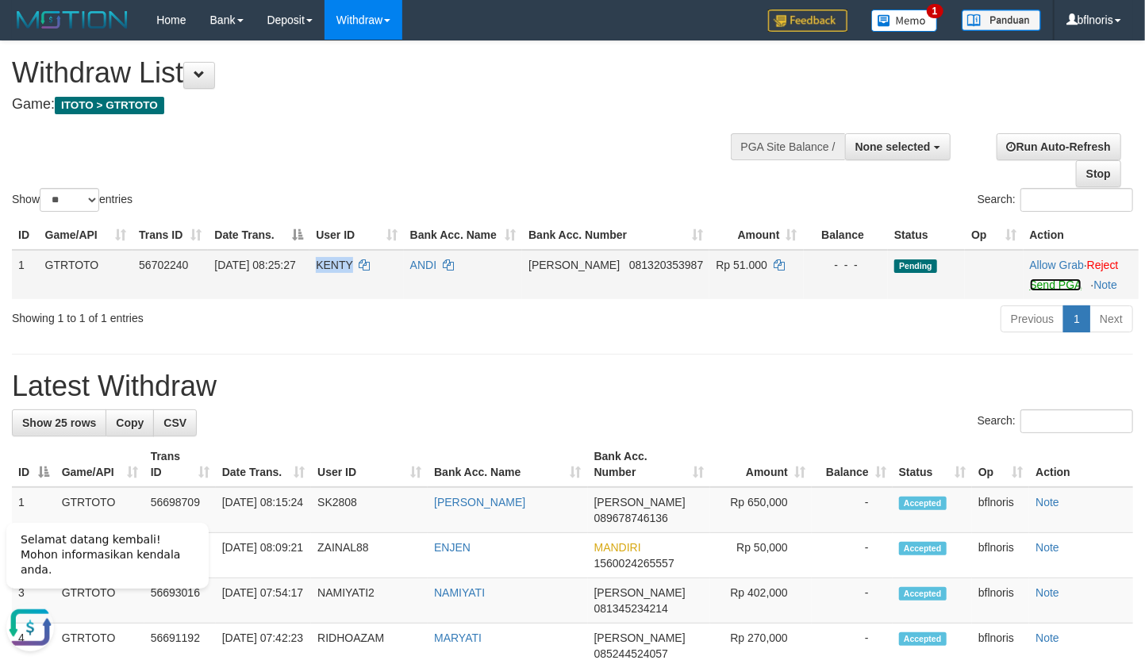
click at [1044, 291] on link "Send PGA" at bounding box center [1056, 284] width 52 height 13
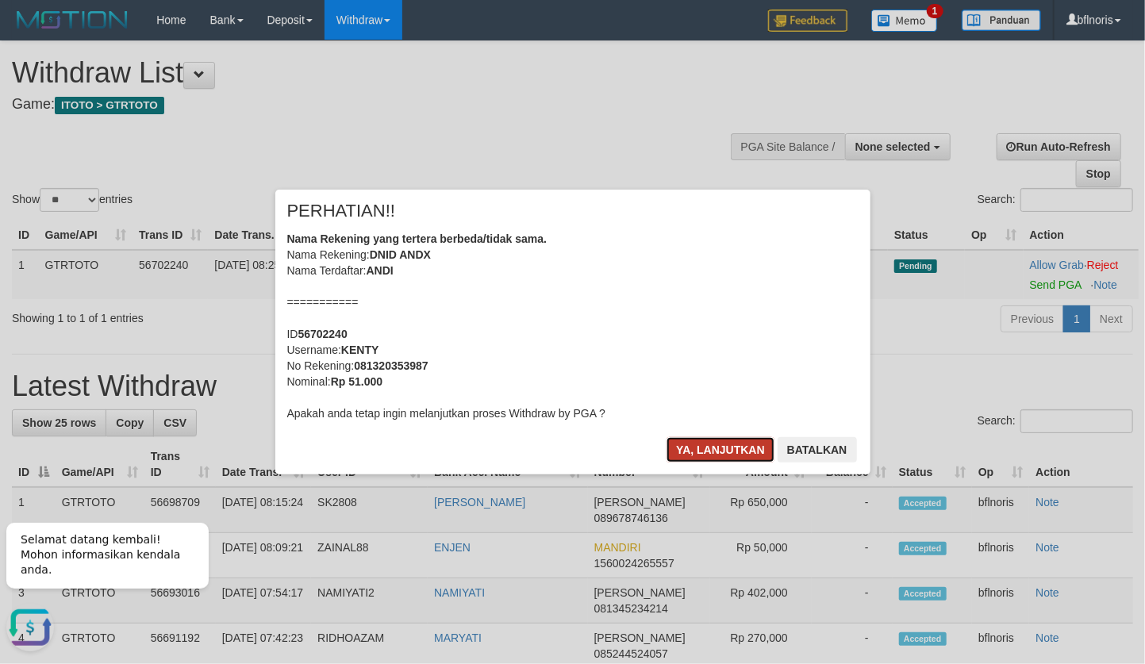
click at [671, 463] on button "Ya, lanjutkan" at bounding box center [720, 449] width 108 height 25
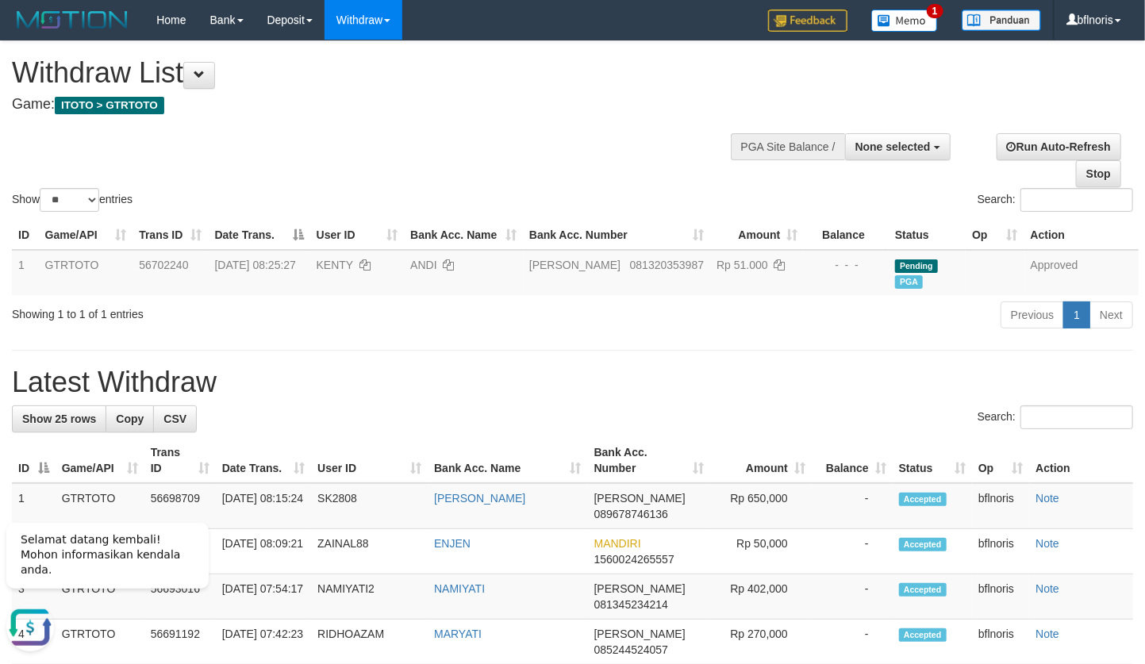
click at [737, 334] on div "Previous 1 Next" at bounding box center [811, 317] width 644 height 34
click at [205, 68] on button at bounding box center [199, 75] width 32 height 27
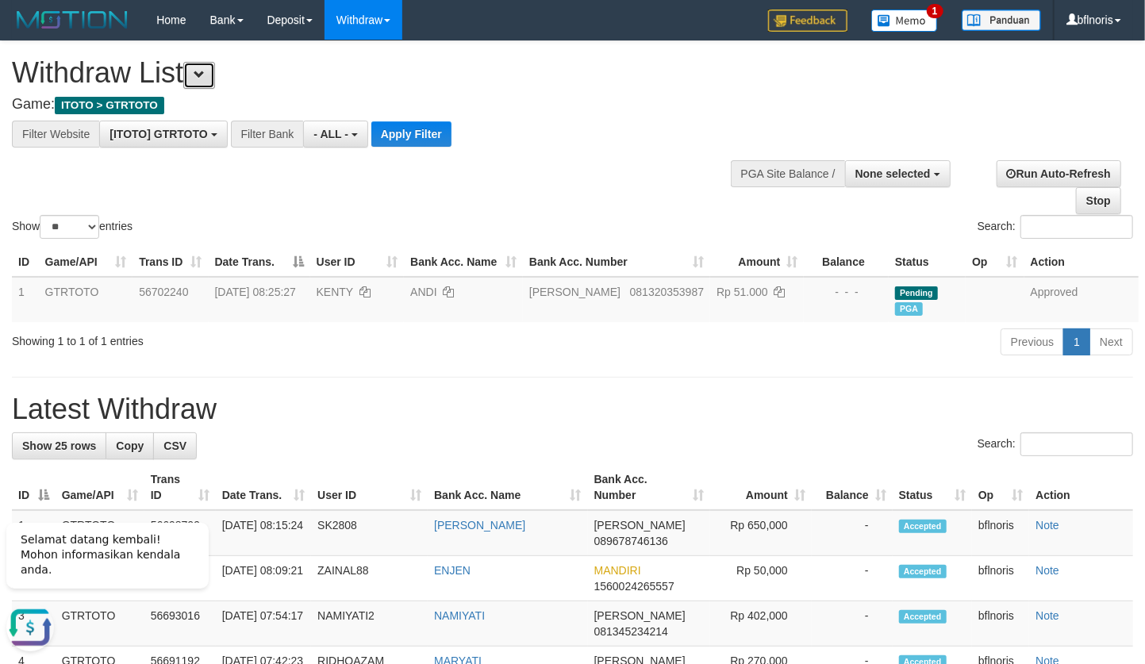
scroll to position [17, 0]
click at [451, 144] on button "Apply Filter" at bounding box center [411, 133] width 80 height 25
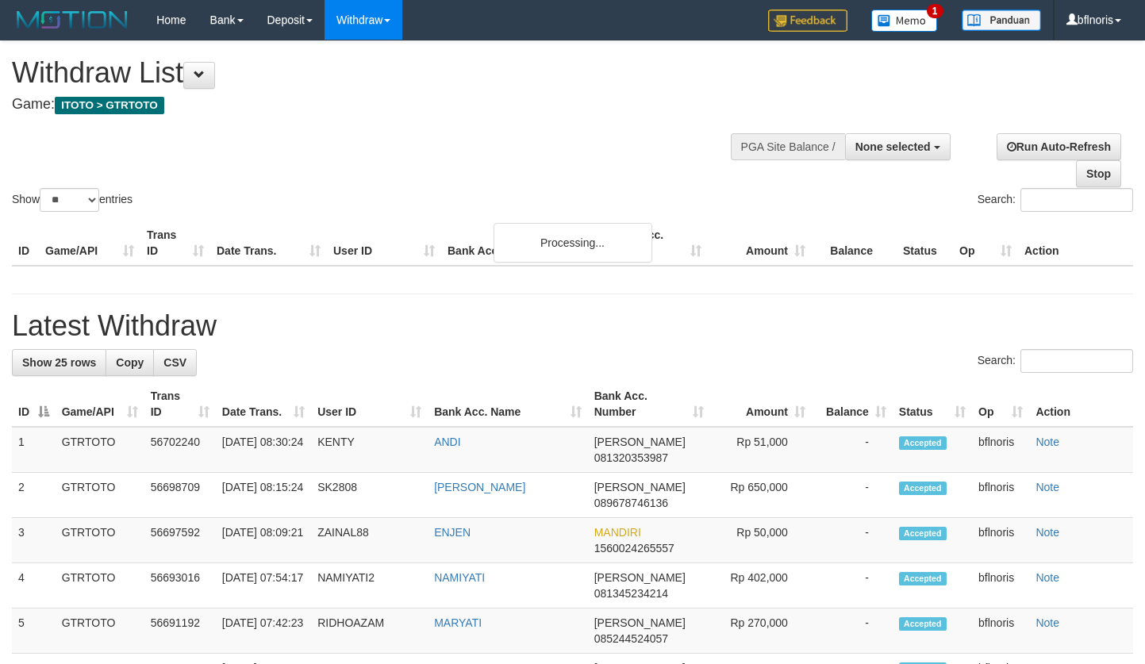
select select
select select "**"
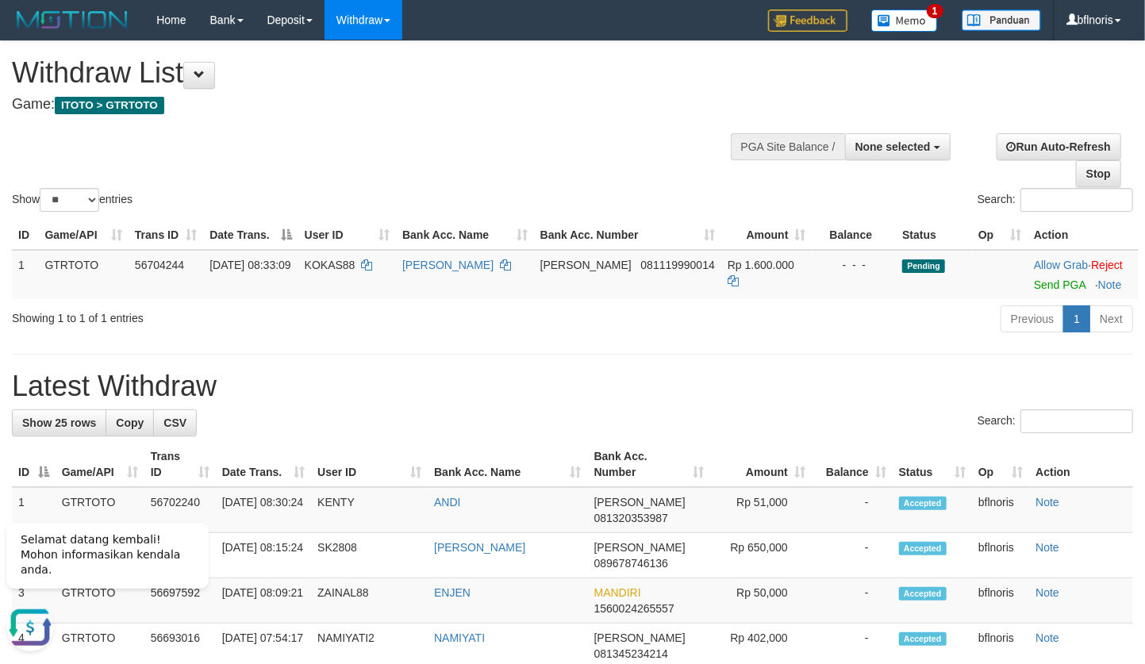
click at [670, 338] on div "Previous 1 Next" at bounding box center [811, 321] width 644 height 34
click at [880, 149] on span "None selected" at bounding box center [892, 146] width 75 height 13
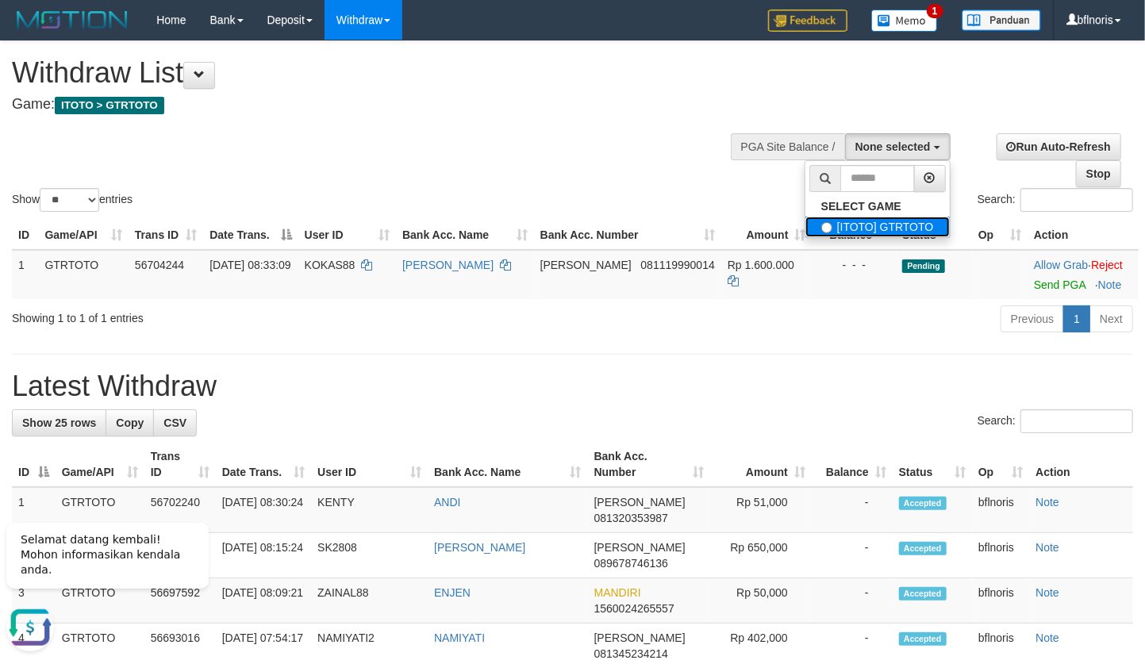
click at [863, 237] on label "[ITOTO] GTRTOTO" at bounding box center [877, 227] width 144 height 21
select select "***"
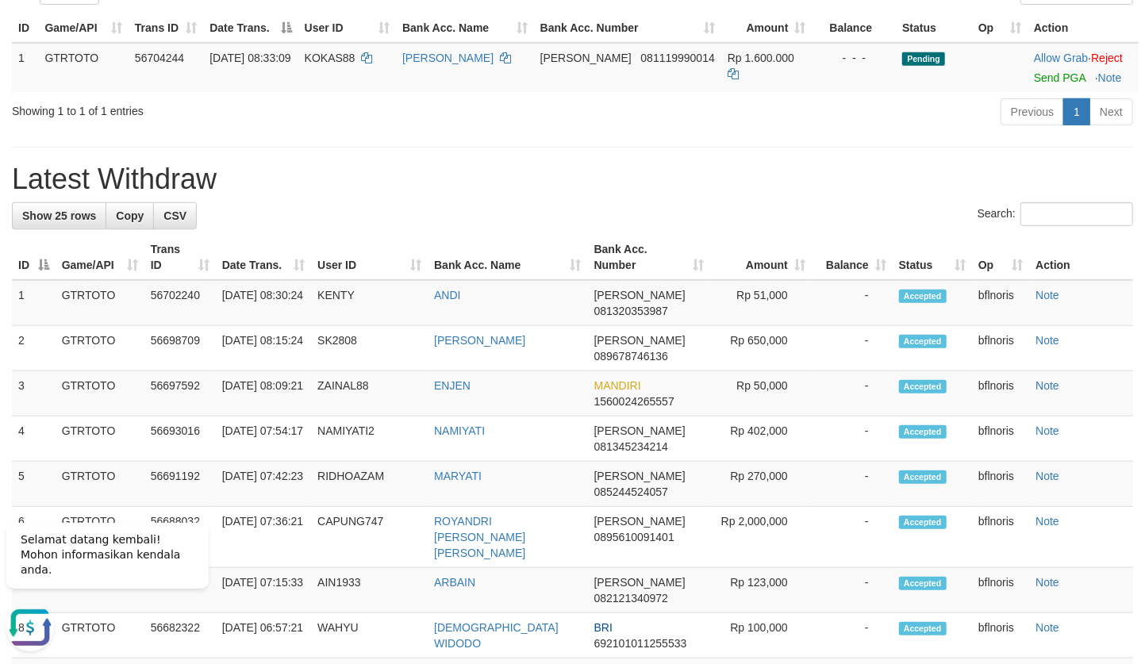
scroll to position [478, 0]
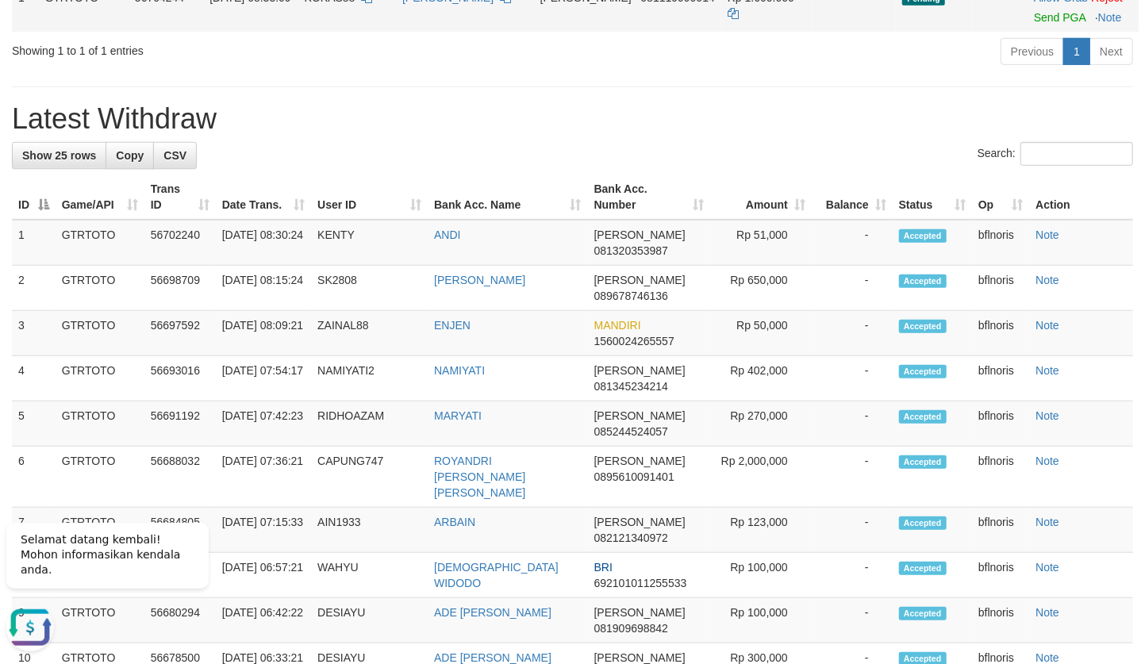
click at [1037, 32] on td "Allow Grab · Reject Send PGA · Note" at bounding box center [1082, 7] width 111 height 49
click at [1034, 24] on link "Send PGA" at bounding box center [1060, 17] width 52 height 13
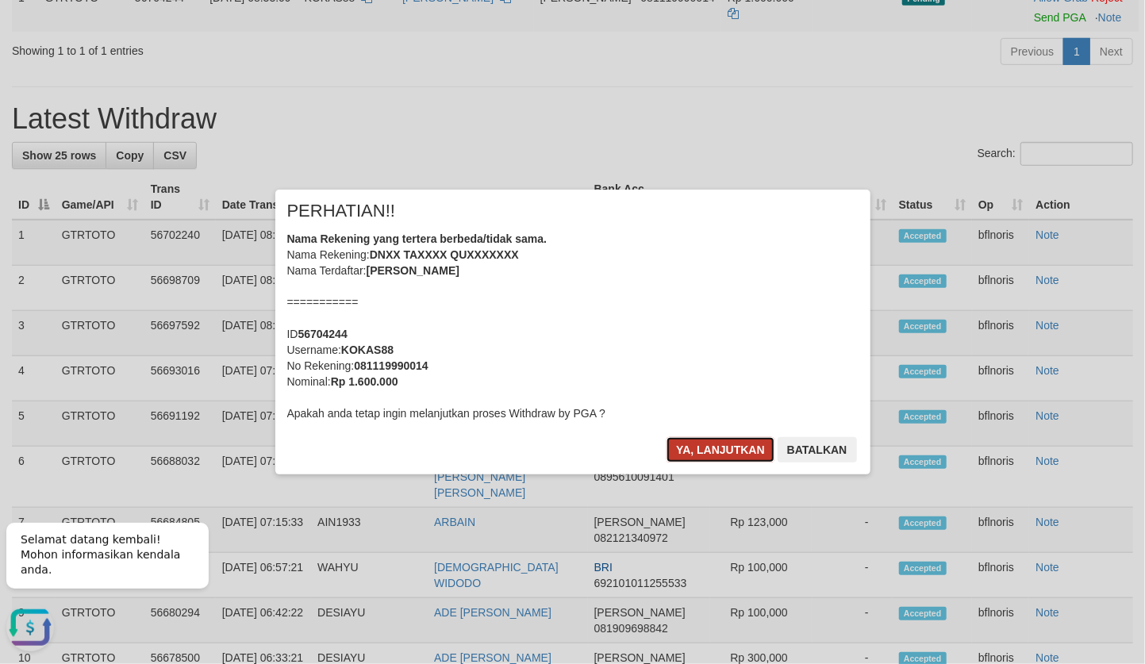
click at [689, 463] on button "Ya, lanjutkan" at bounding box center [720, 449] width 108 height 25
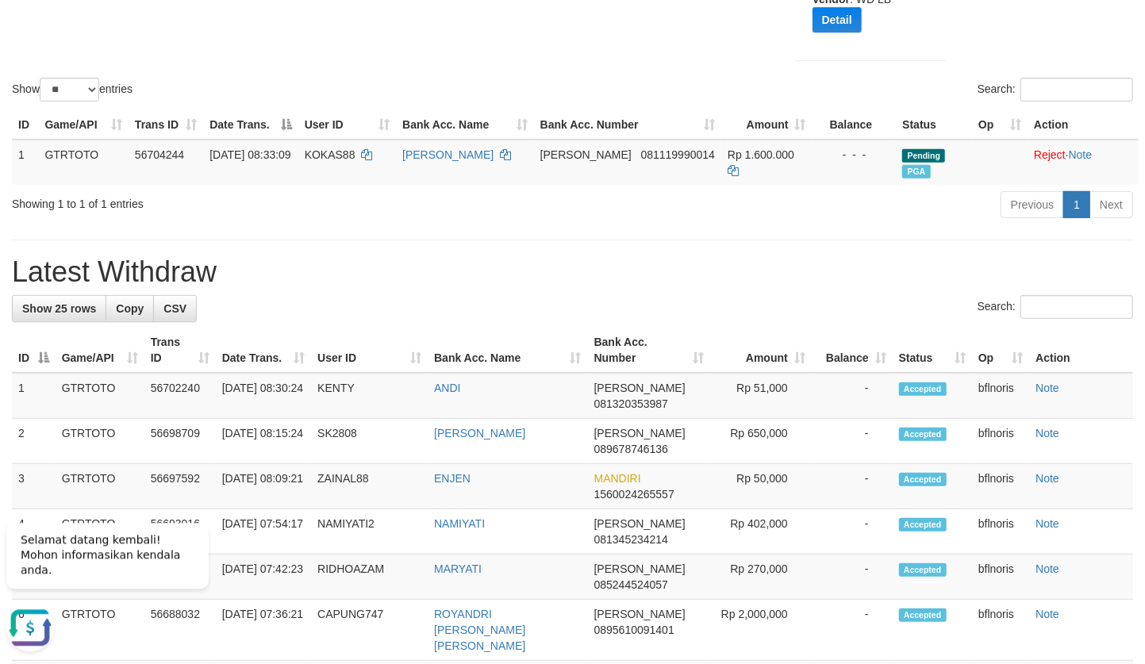
scroll to position [286, 0]
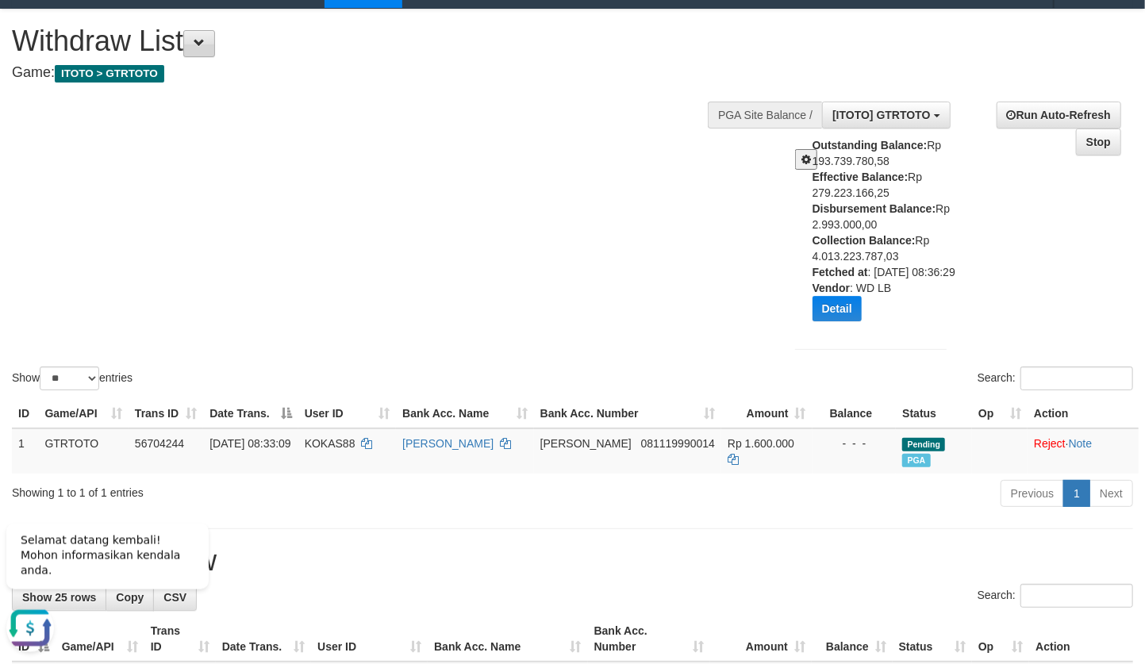
scroll to position [0, 0]
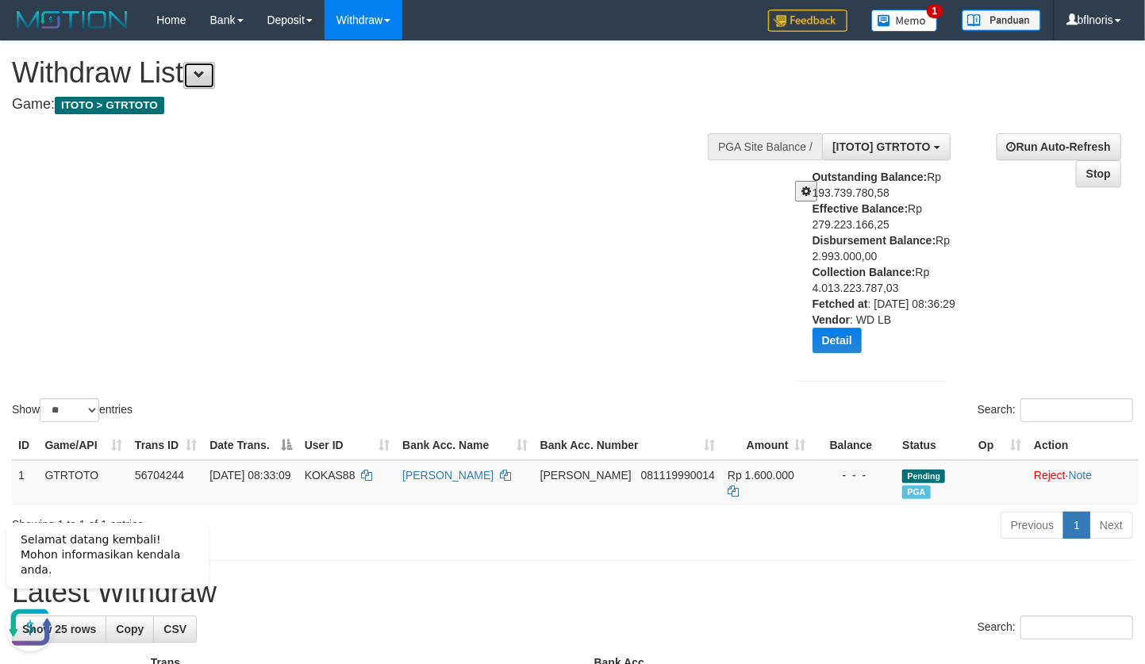
click at [215, 65] on button at bounding box center [199, 75] width 32 height 27
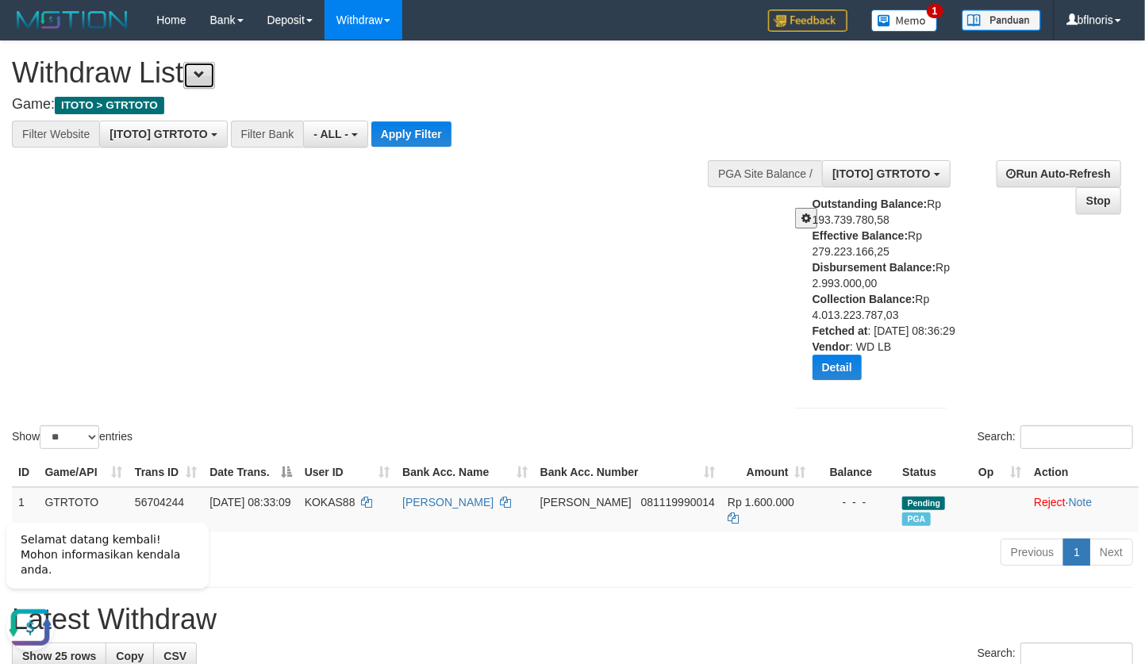
scroll to position [17, 0]
click at [451, 144] on button "Apply Filter" at bounding box center [411, 133] width 80 height 25
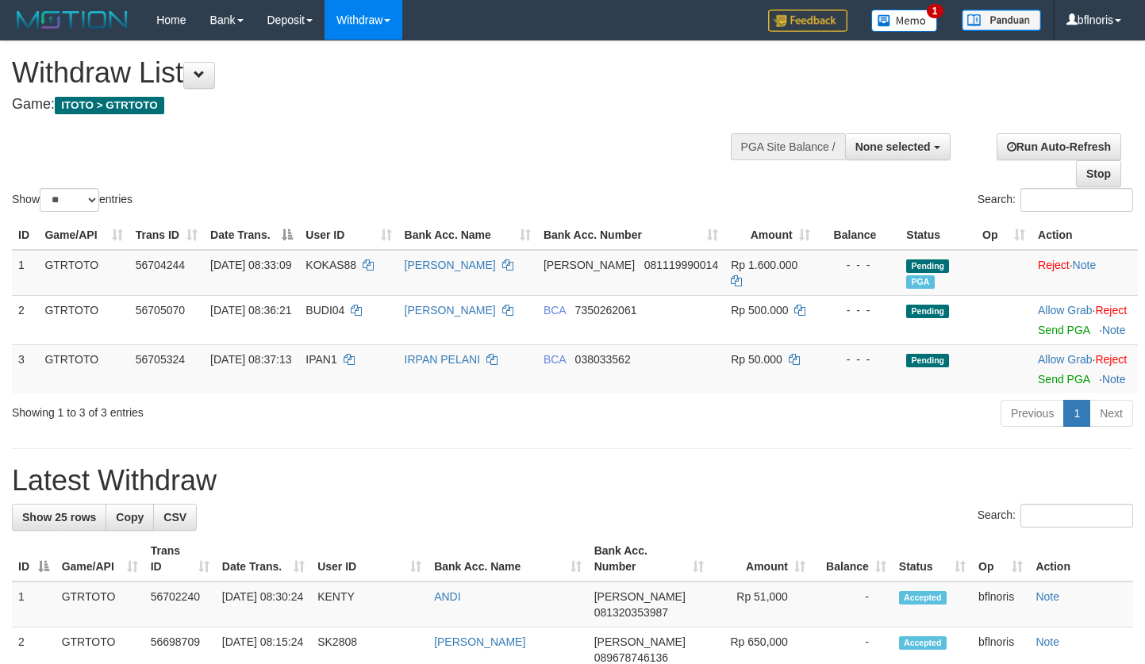
select select
select select "**"
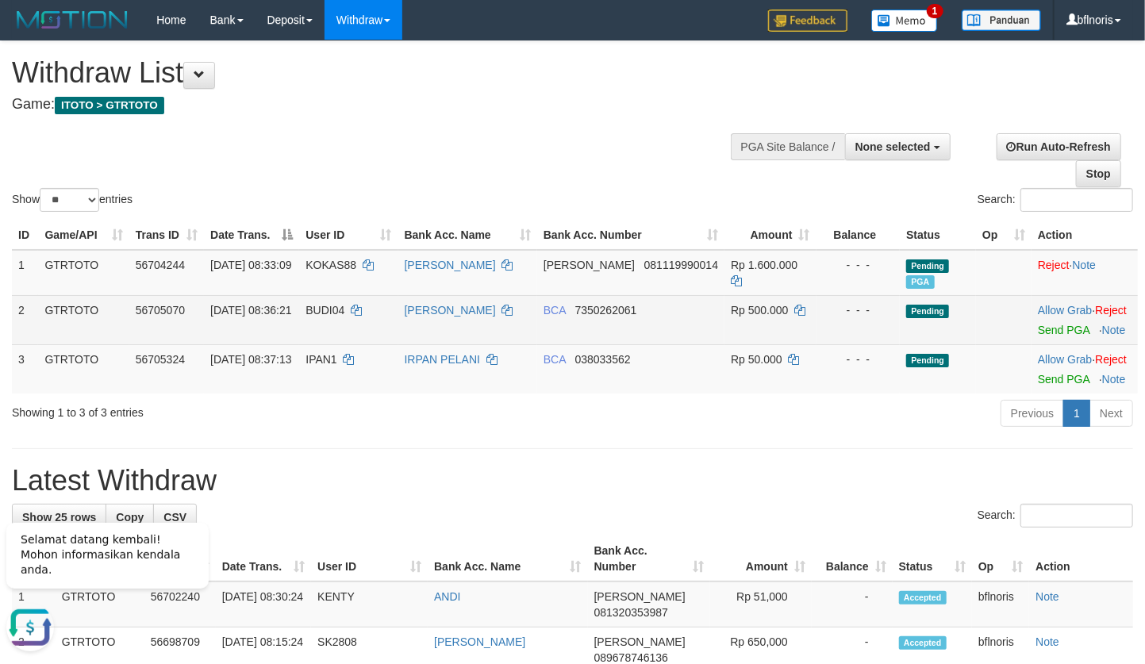
click at [599, 344] on td "BCA 7350262061" at bounding box center [630, 319] width 187 height 49
click at [1049, 336] on link "Send PGA" at bounding box center [1064, 330] width 52 height 13
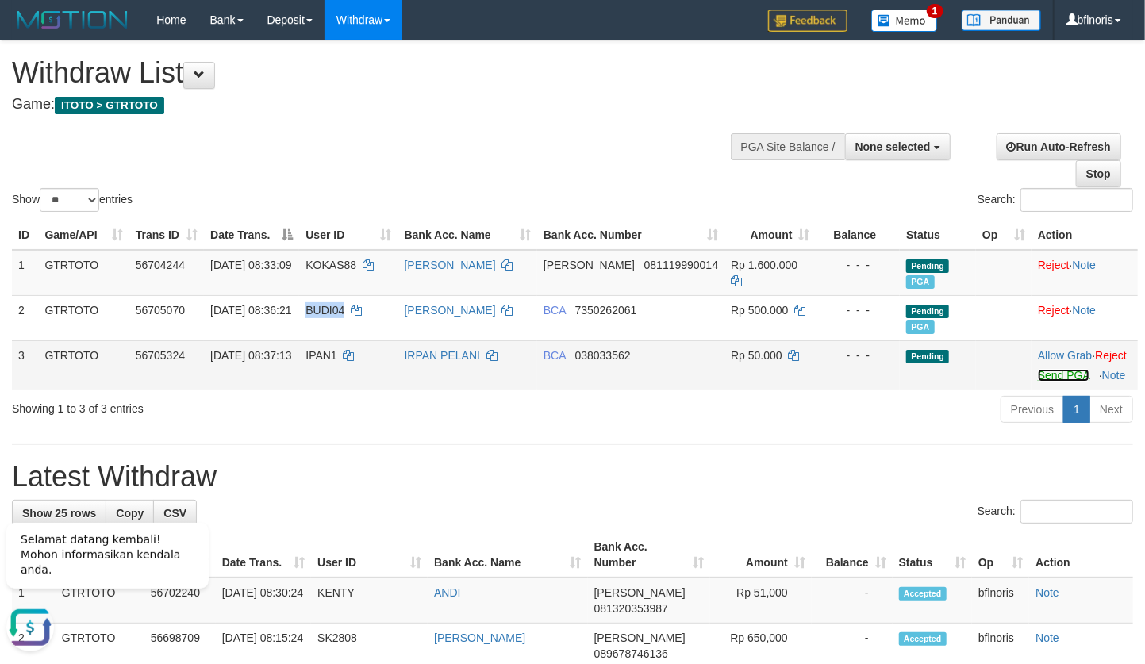
click at [1050, 382] on link "Send PGA" at bounding box center [1064, 375] width 52 height 13
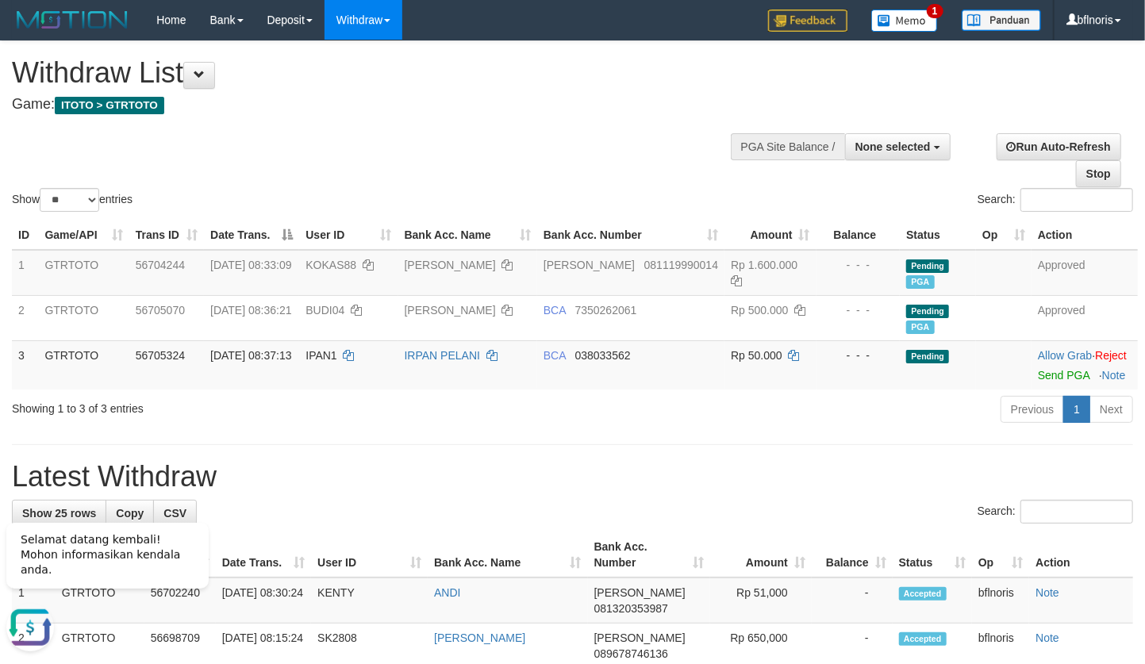
click at [700, 428] on div "Previous 1 Next" at bounding box center [811, 411] width 644 height 34
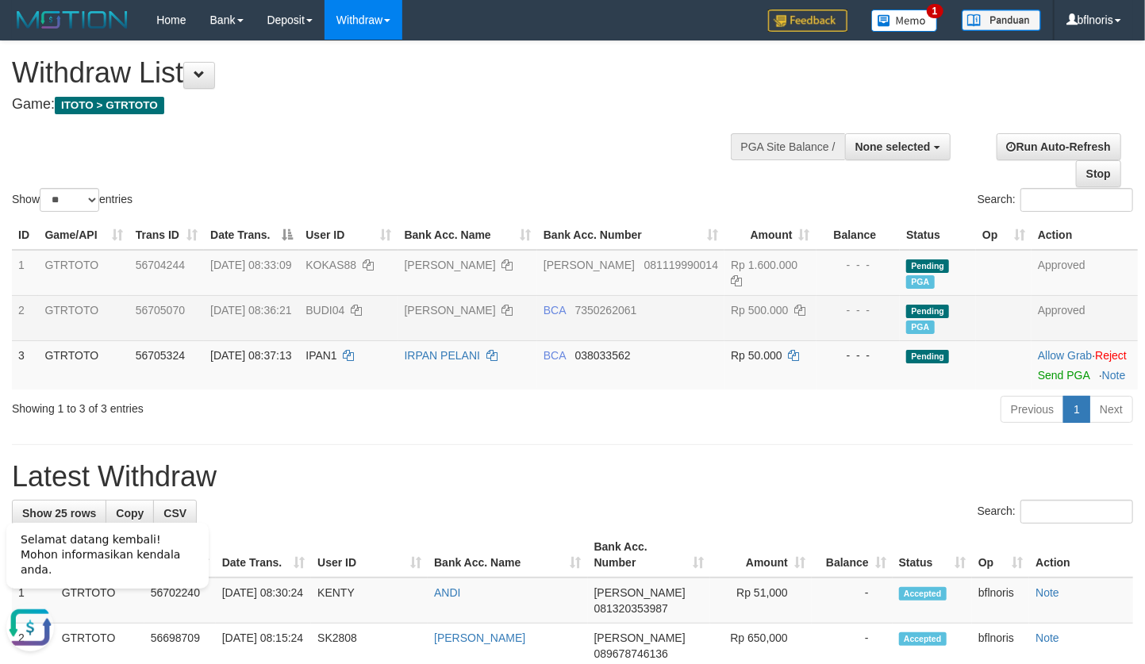
drag, startPoint x: 898, startPoint y: 596, endPoint x: 624, endPoint y: 428, distance: 320.9
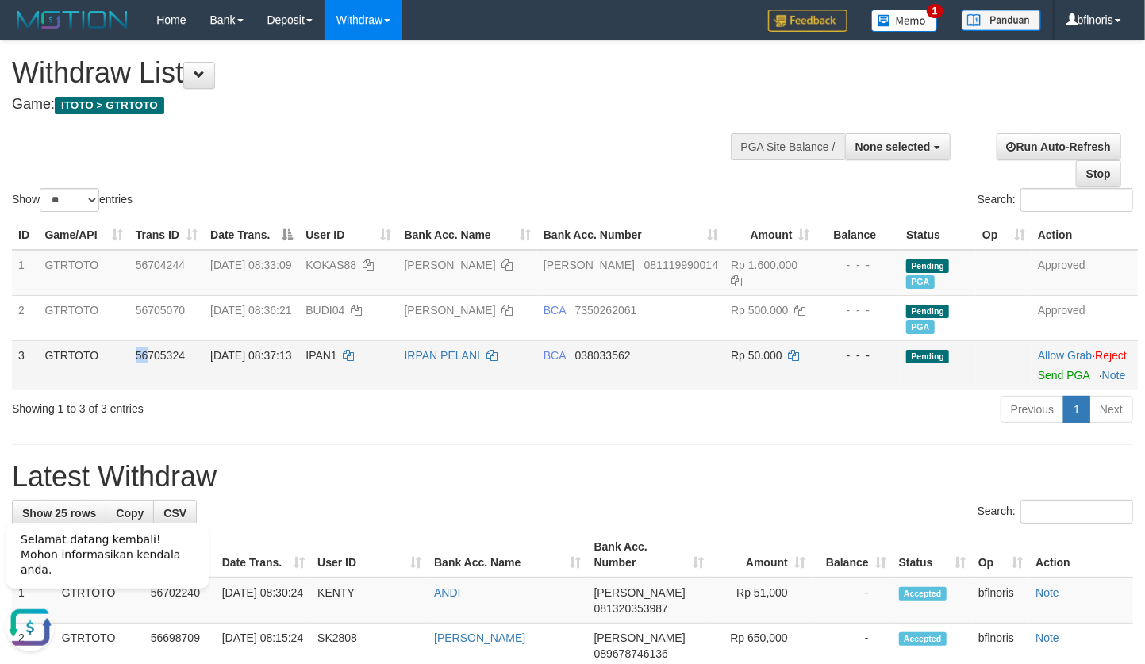
drag, startPoint x: 140, startPoint y: 454, endPoint x: 155, endPoint y: 454, distance: 15.1
click at [155, 362] on span "56705324" at bounding box center [160, 355] width 49 height 13
drag, startPoint x: 632, startPoint y: 463, endPoint x: 674, endPoint y: 474, distance: 43.7
click at [674, 390] on td "BCA 038033562" at bounding box center [630, 364] width 187 height 49
click at [517, 390] on td "IRPAN PELANI" at bounding box center [467, 364] width 139 height 49
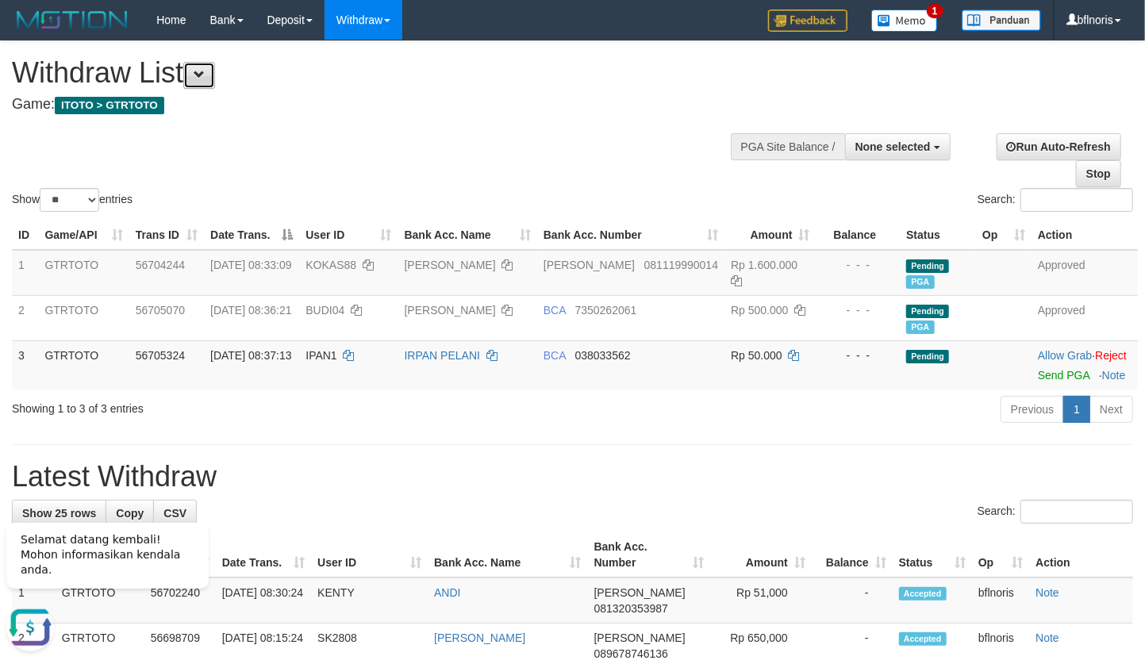
click at [205, 79] on span at bounding box center [199, 74] width 11 height 11
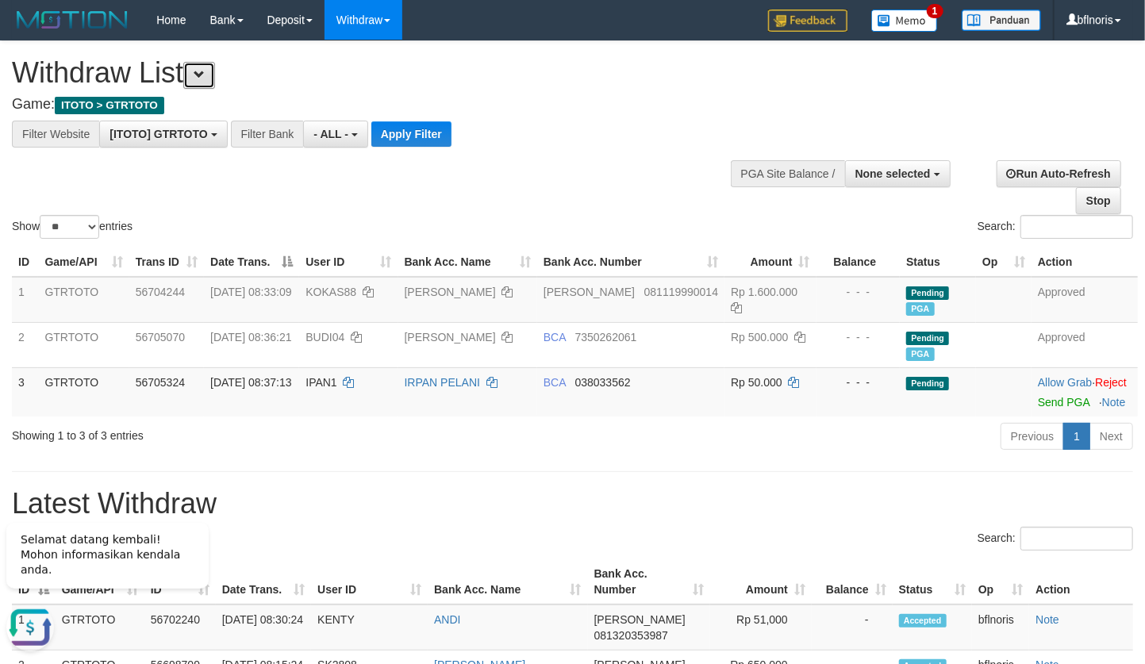
scroll to position [17, 0]
click at [451, 141] on button "Apply Filter" at bounding box center [411, 133] width 80 height 25
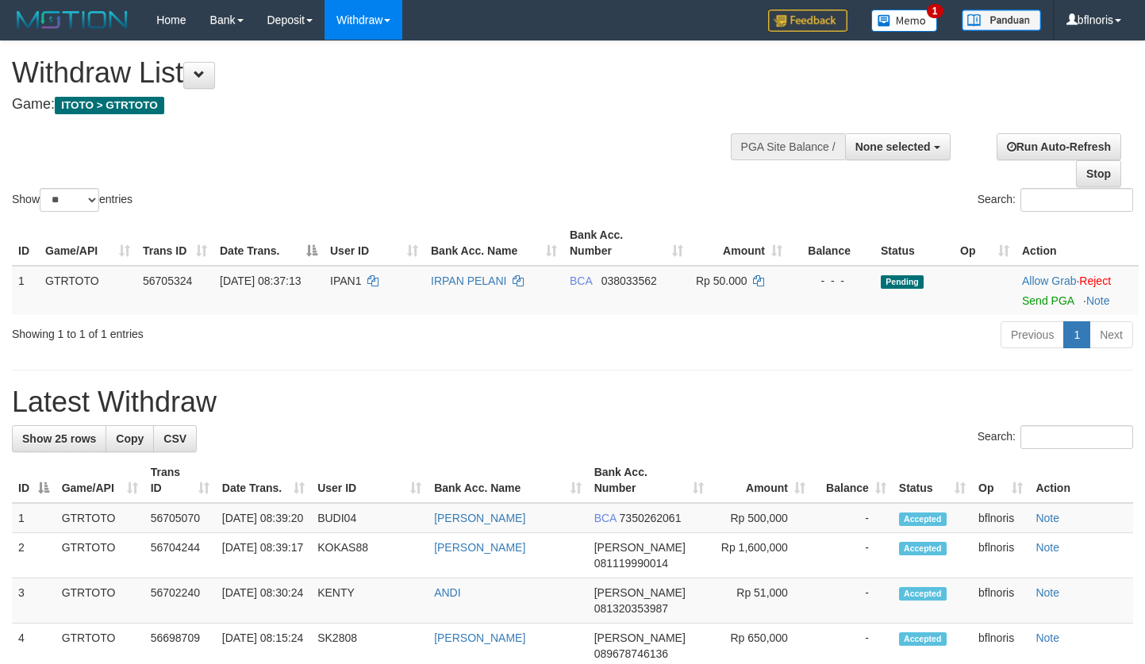
select select
select select "**"
click at [205, 79] on span at bounding box center [199, 74] width 11 height 11
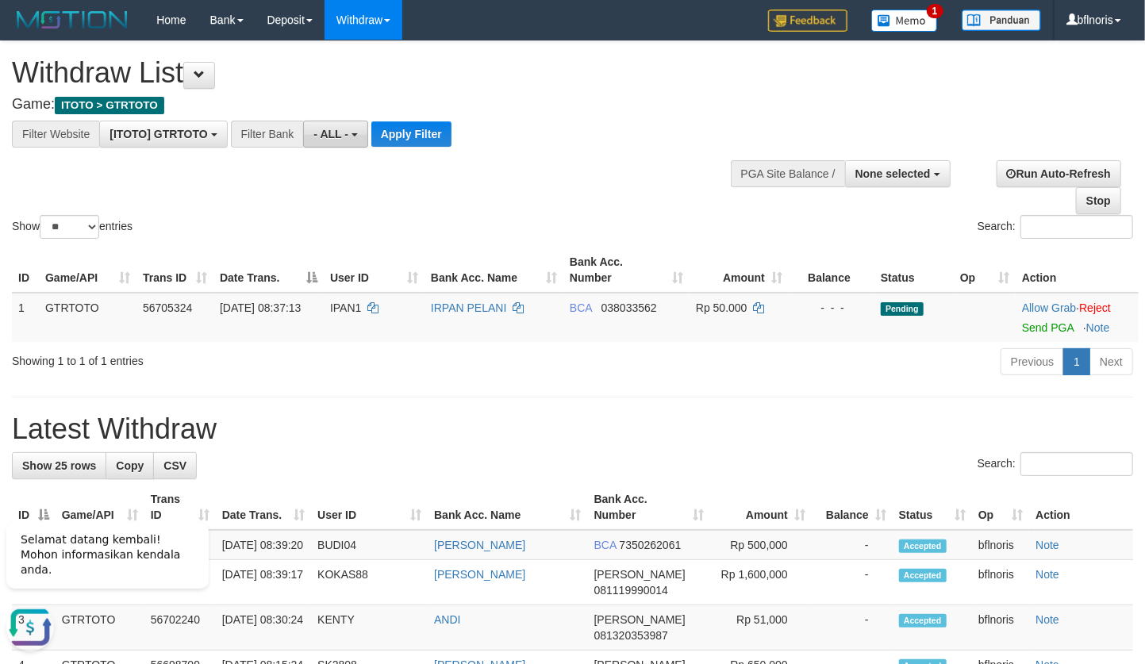
click at [367, 147] on button "- ALL -" at bounding box center [335, 134] width 64 height 27
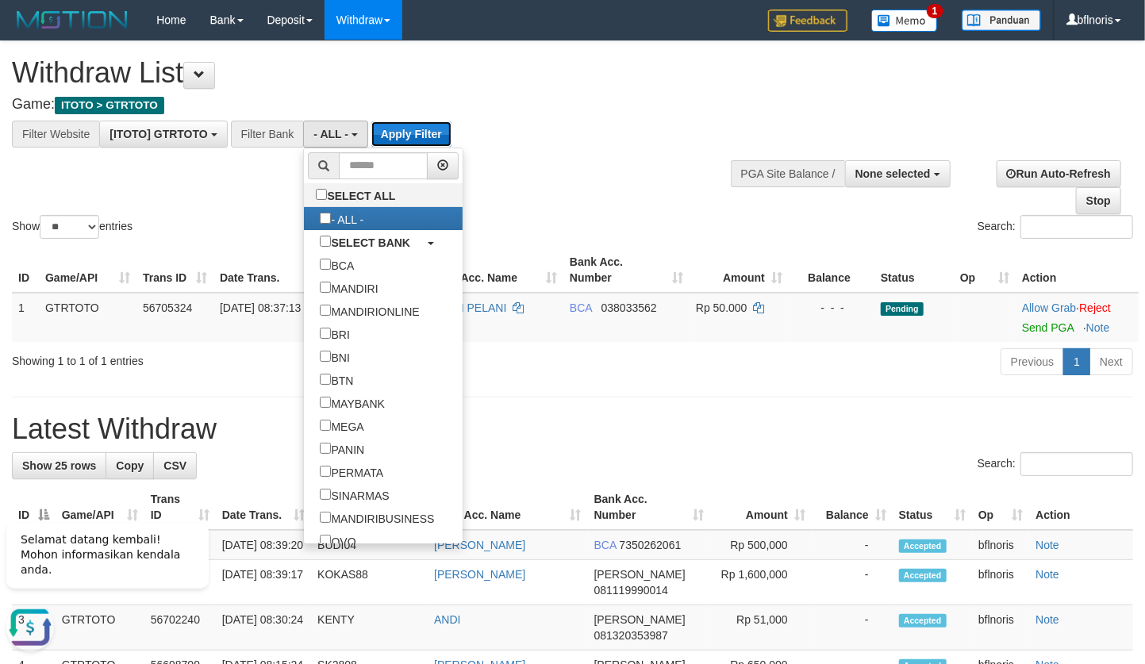
click at [451, 141] on button "Apply Filter" at bounding box center [411, 133] width 80 height 25
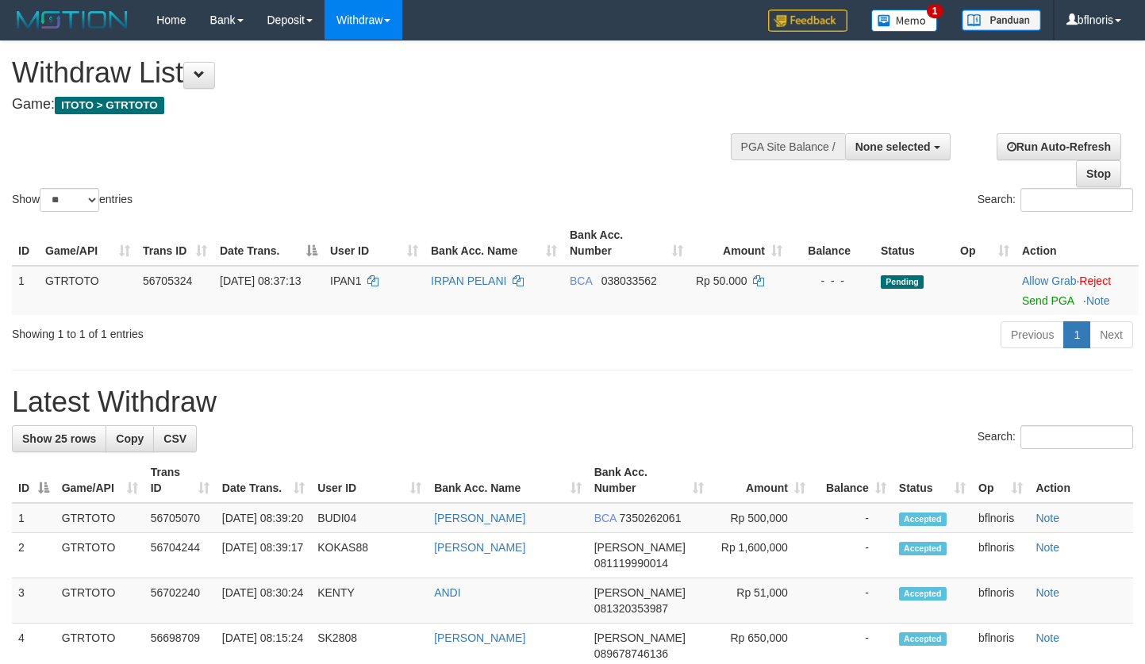
select select
select select "**"
click at [215, 74] on button at bounding box center [199, 75] width 32 height 27
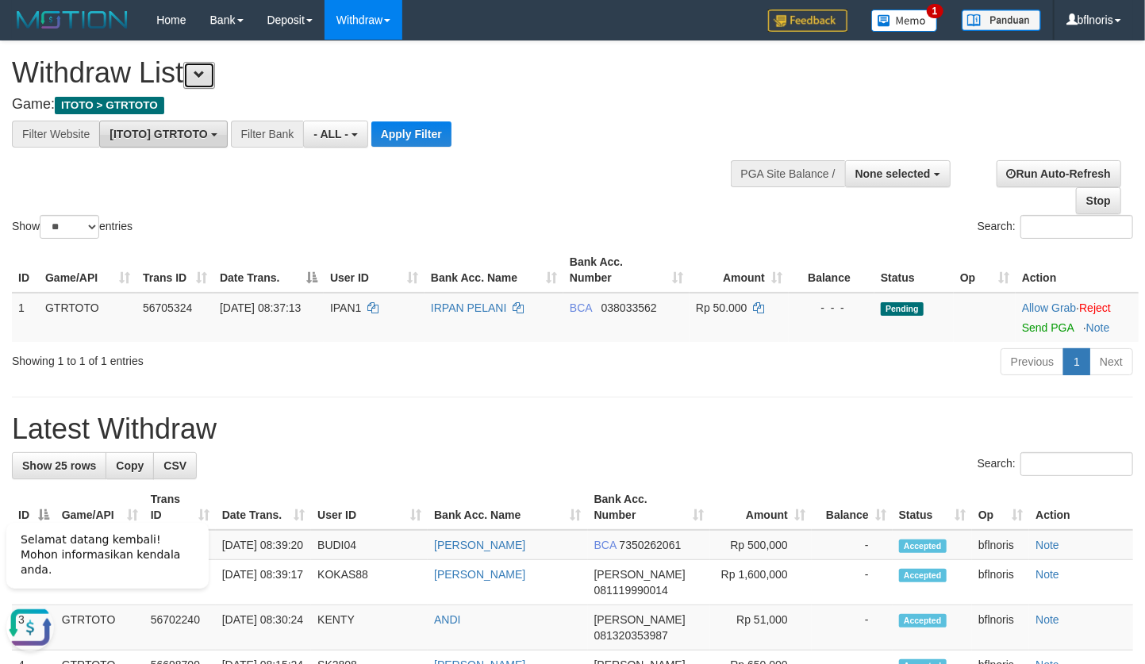
scroll to position [17, 0]
click at [451, 142] on button "Apply Filter" at bounding box center [411, 133] width 80 height 25
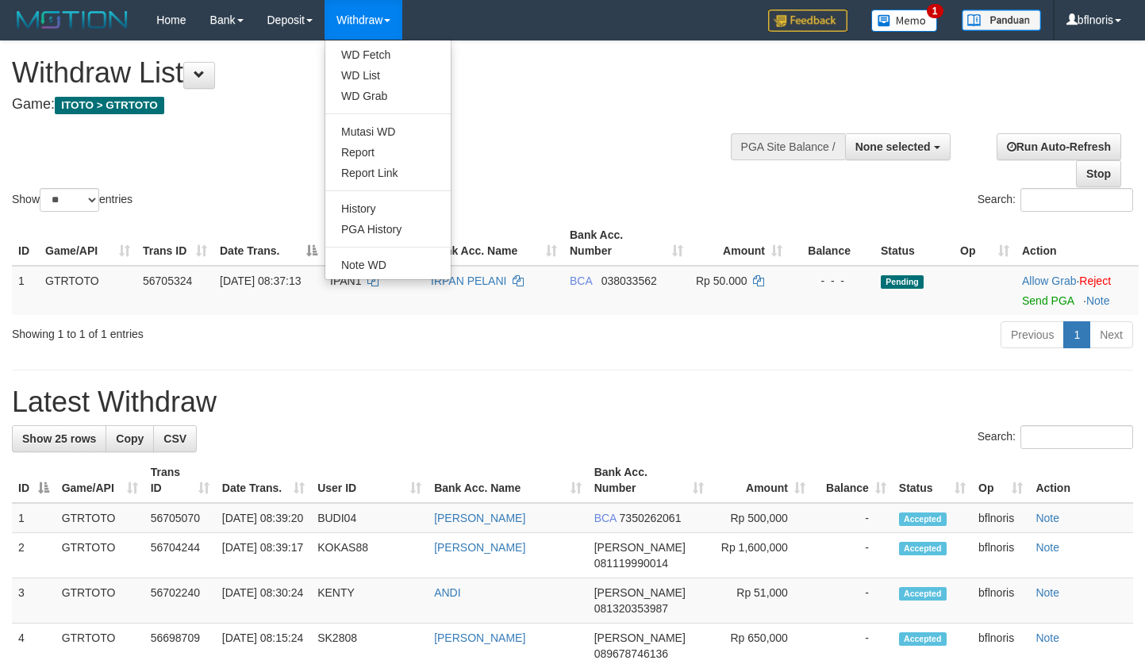
select select
select select "**"
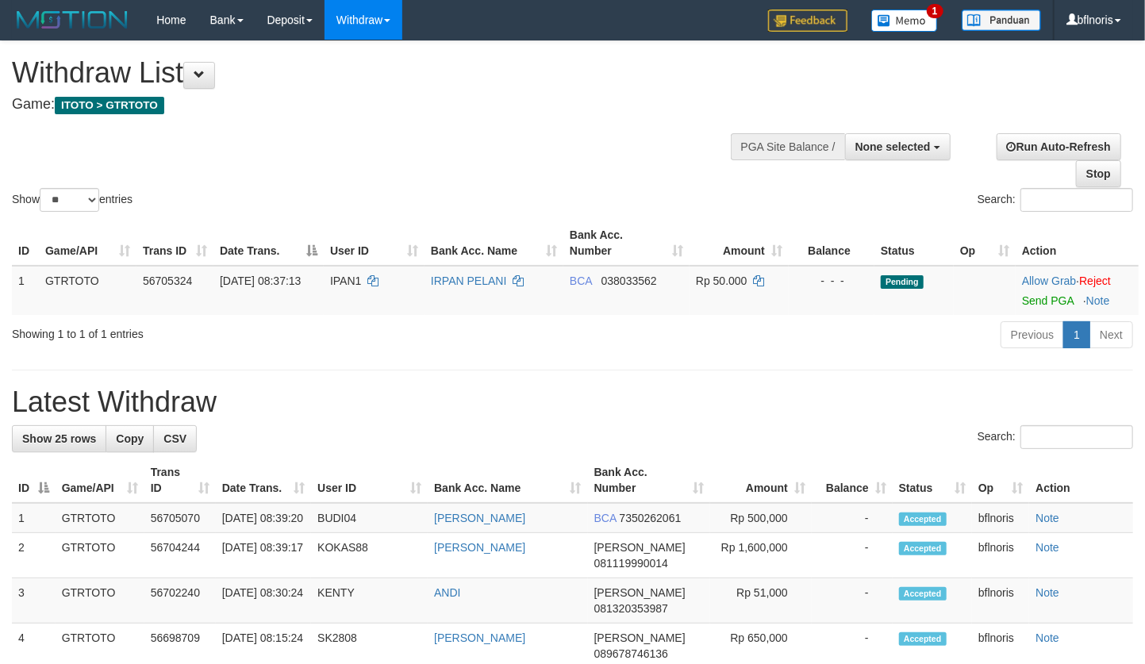
click at [339, 160] on div "Show ** ** ** *** entries Search:" at bounding box center [572, 128] width 1145 height 174
click at [202, 86] on button at bounding box center [199, 75] width 32 height 27
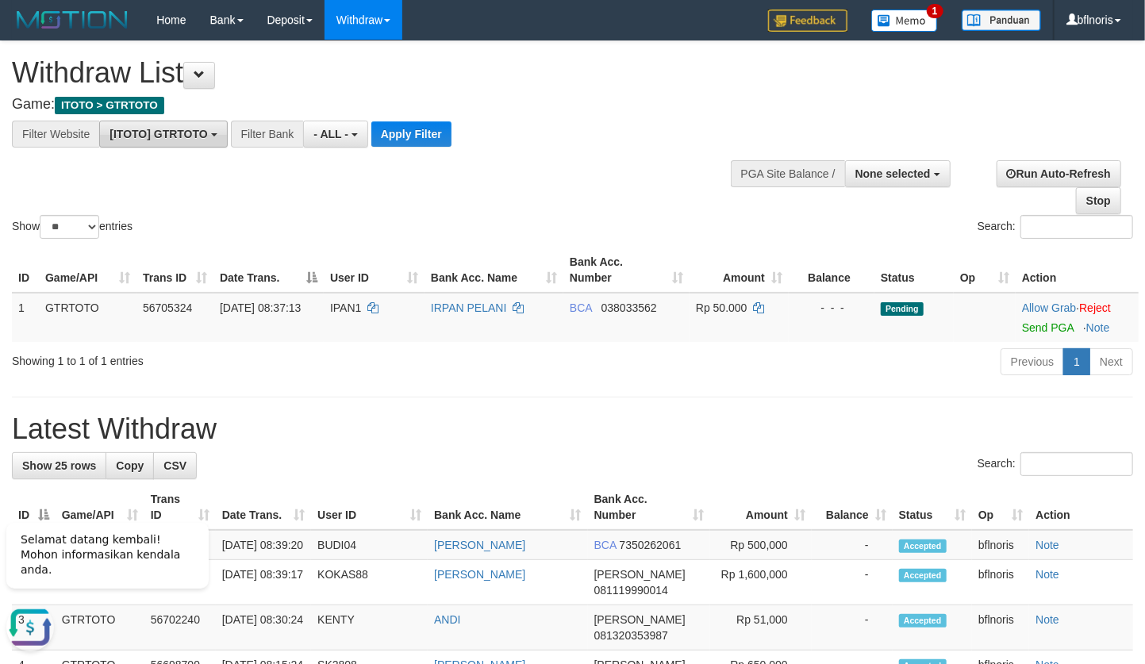
click at [207, 140] on span "[ITOTO] GTRTOTO" at bounding box center [158, 134] width 98 height 13
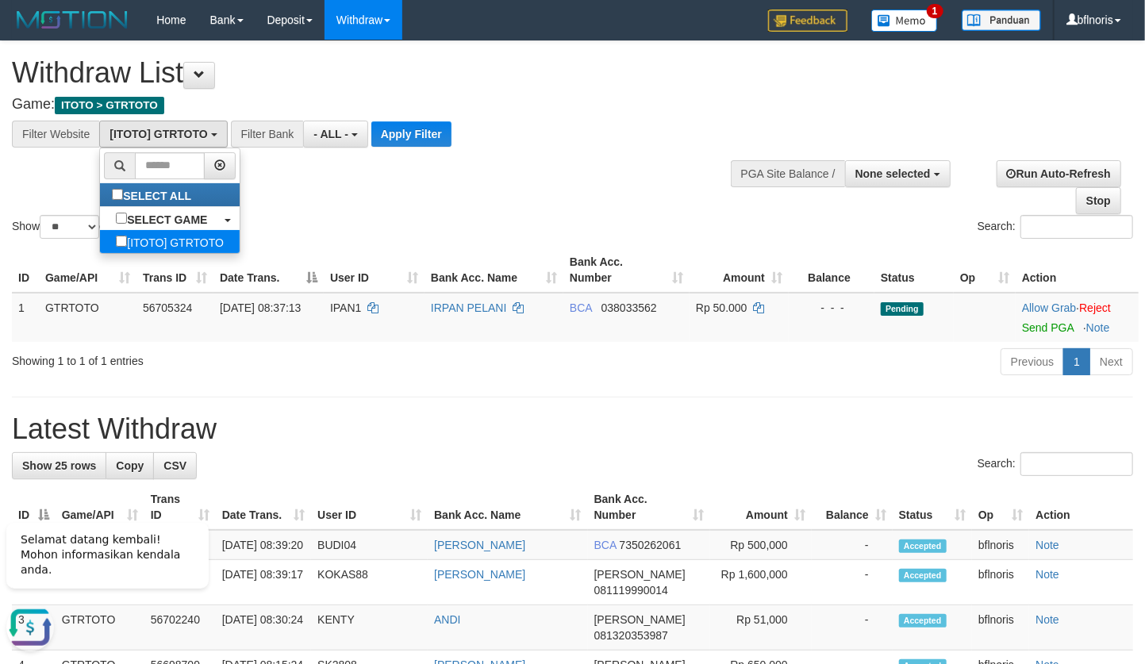
click at [149, 253] on label "[ITOTO] GTRTOTO" at bounding box center [170, 241] width 140 height 23
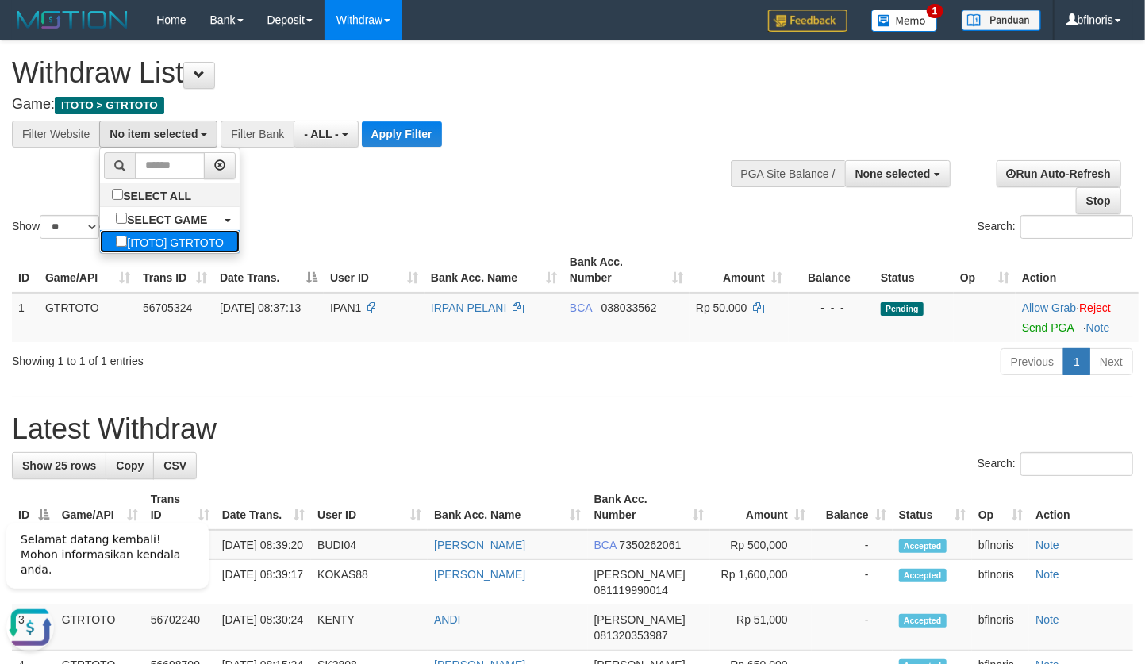
click at [142, 253] on label "[ITOTO] GTRTOTO" at bounding box center [170, 241] width 140 height 23
select select "***"
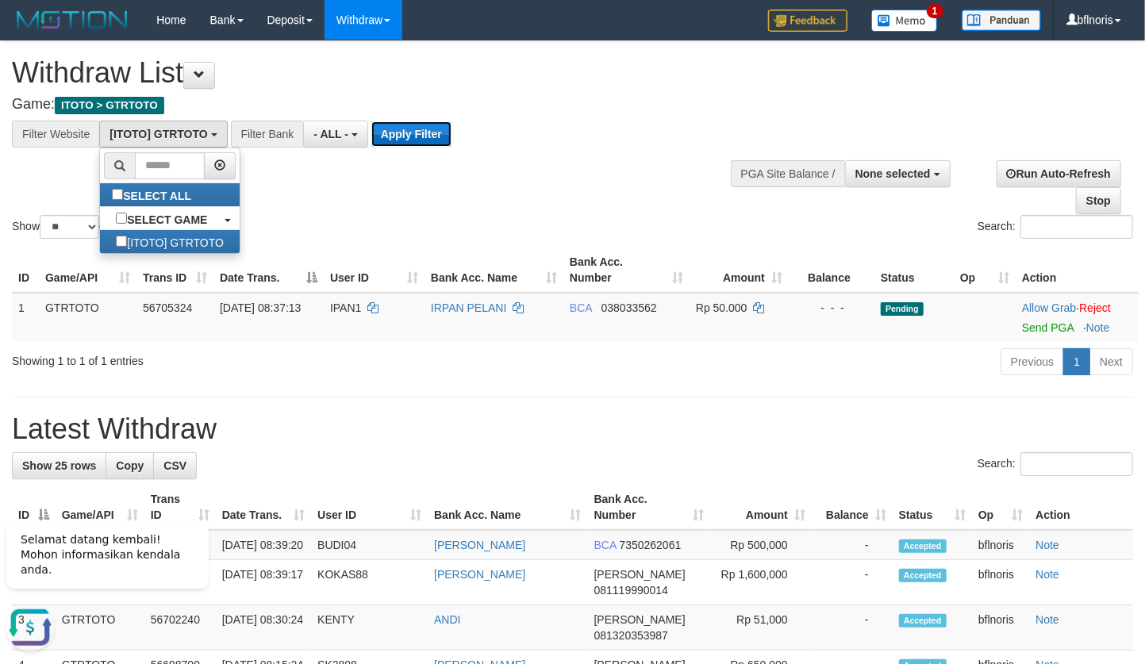
click at [451, 132] on button "Apply Filter" at bounding box center [411, 133] width 80 height 25
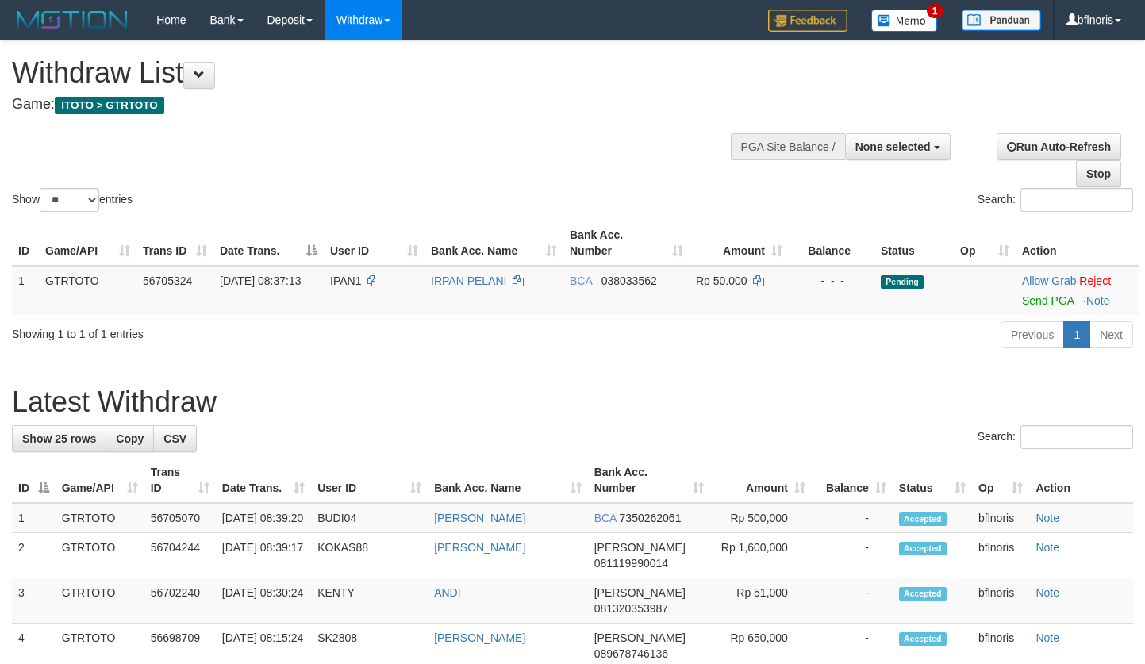
select select
select select "**"
drag, startPoint x: 593, startPoint y: 166, endPoint x: 582, endPoint y: 162, distance: 11.1
click at [593, 166] on div "Show ** ** ** *** entries Search:" at bounding box center [572, 128] width 1145 height 174
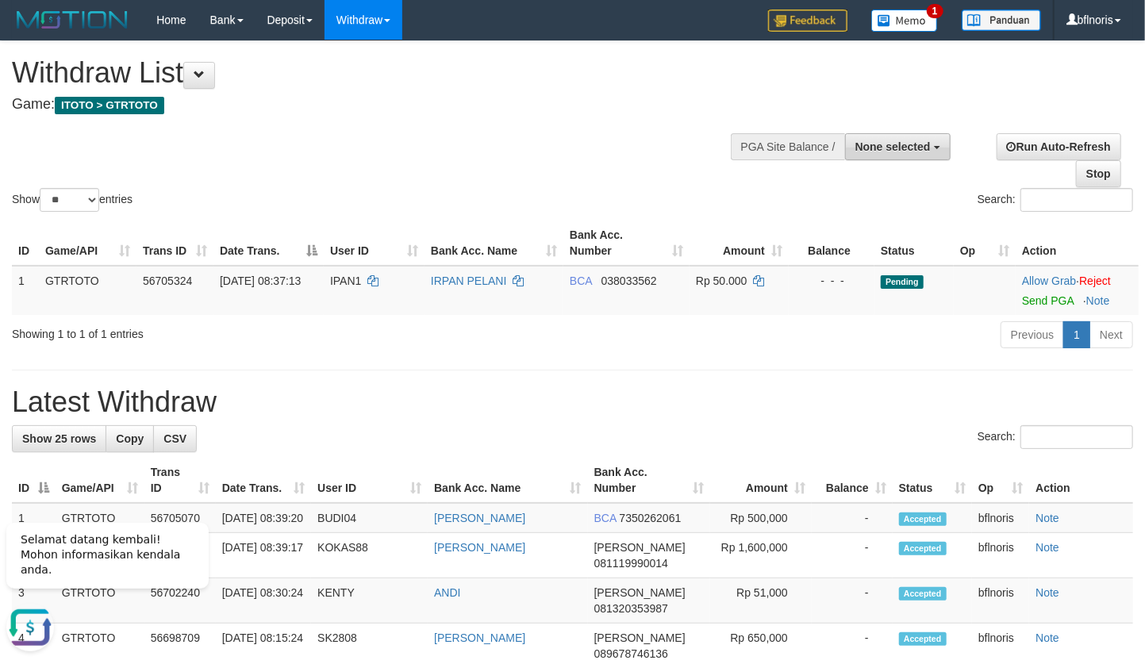
click at [901, 153] on span "None selected" at bounding box center [892, 146] width 75 height 13
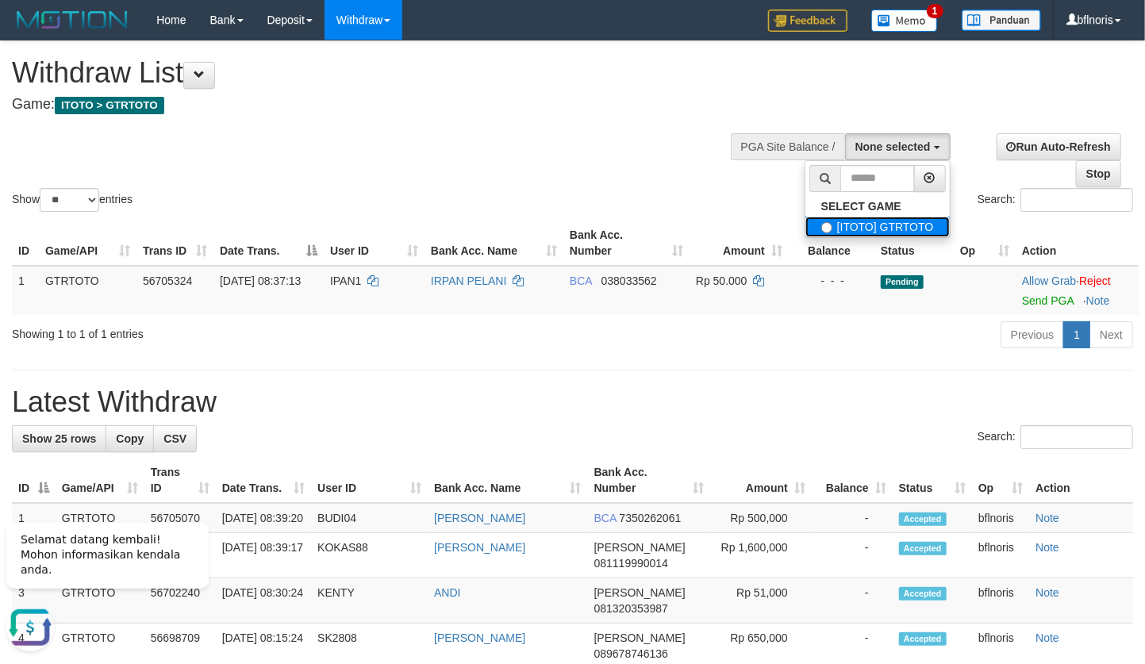
click at [885, 236] on label "[ITOTO] GTRTOTO" at bounding box center [877, 227] width 144 height 21
select select "***"
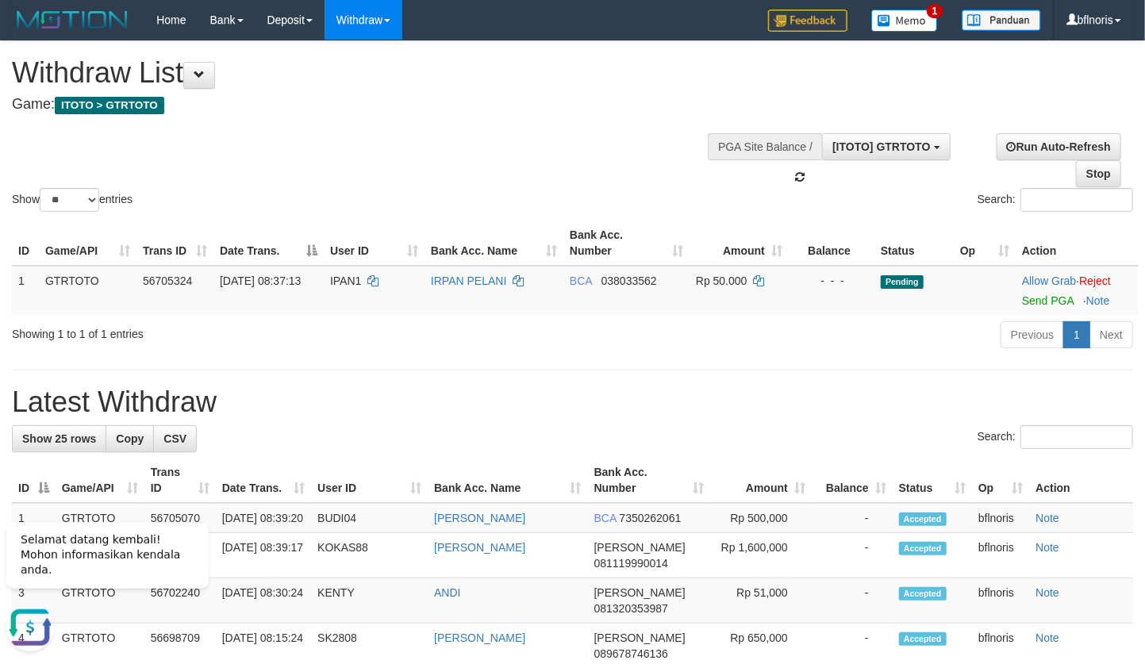
scroll to position [17, 0]
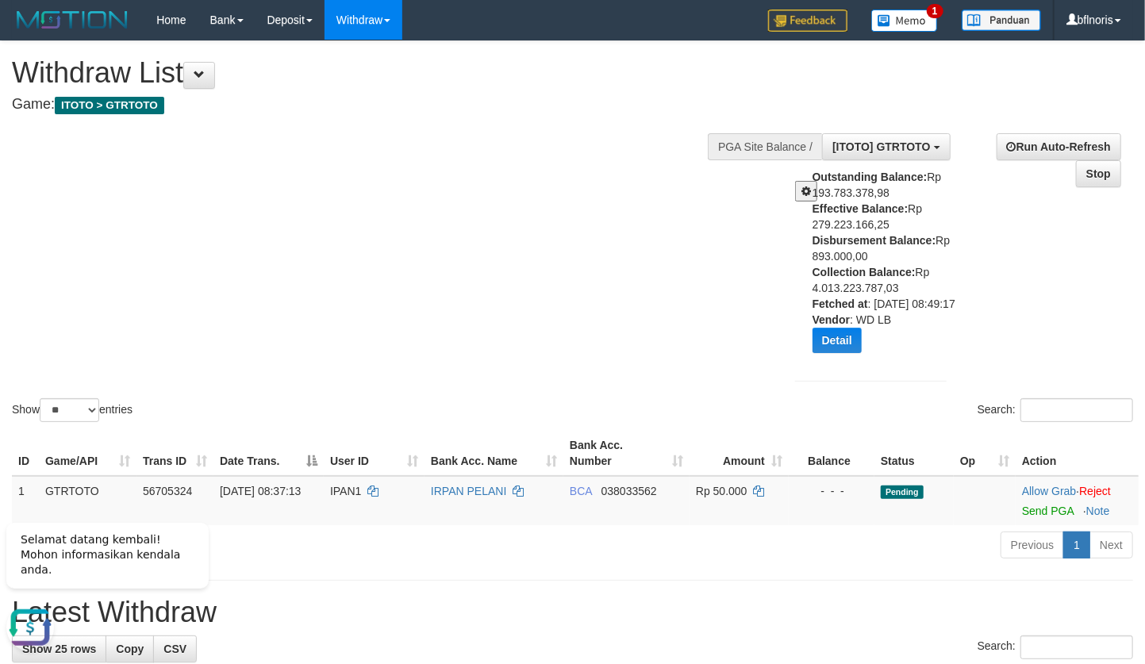
click at [425, 355] on div "Show ** ** ** *** entries Search:" at bounding box center [572, 233] width 1145 height 384
click at [700, 374] on div "Show ** ** ** *** entries Search:" at bounding box center [572, 233] width 1145 height 384
click at [738, 341] on div "Show ** ** ** *** entries Search:" at bounding box center [572, 233] width 1145 height 384
click at [439, 272] on div "Show ** ** ** *** entries Search:" at bounding box center [572, 233] width 1145 height 384
